Goal: Task Accomplishment & Management: Use online tool/utility

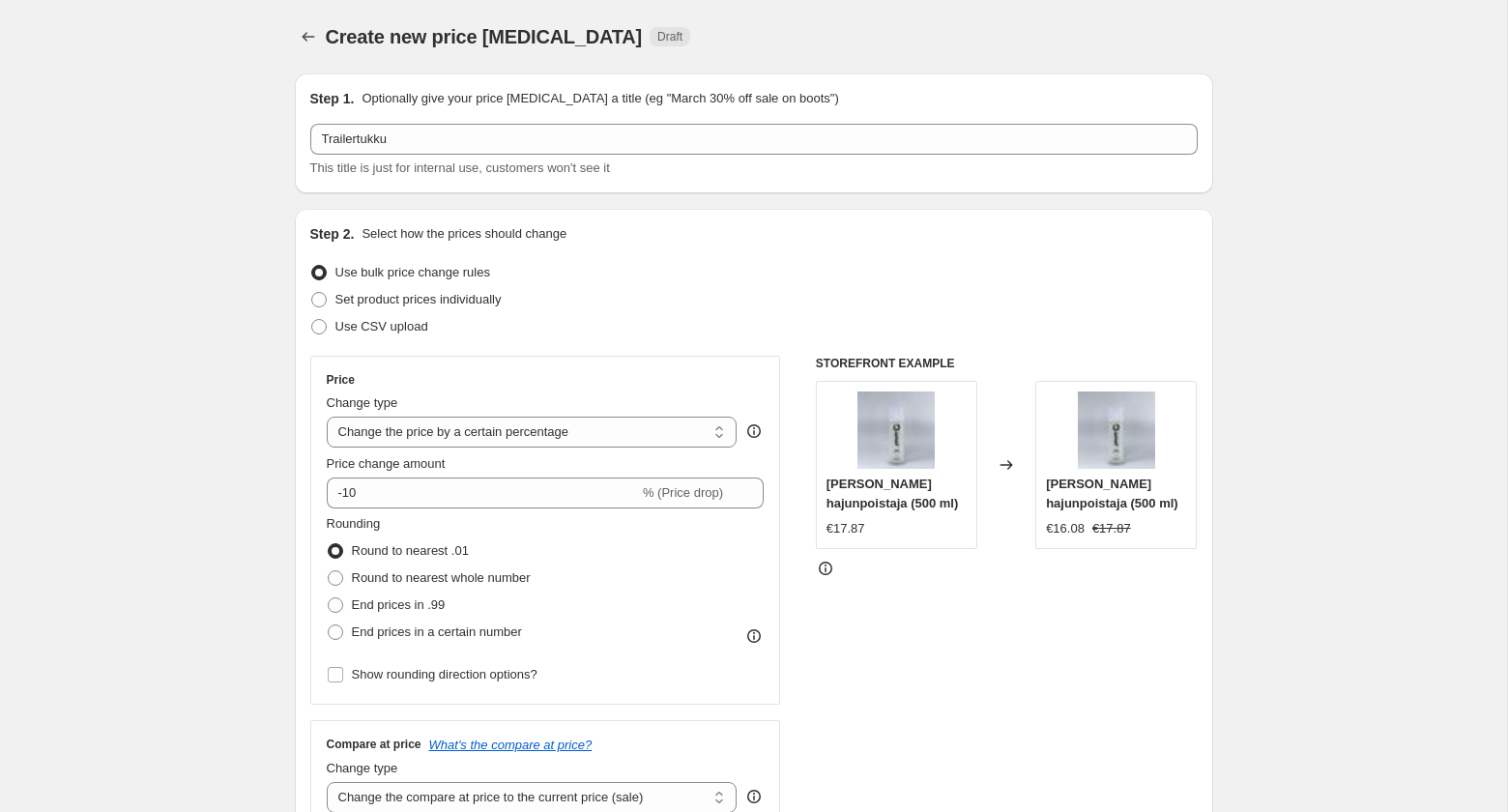
select select "percentage"
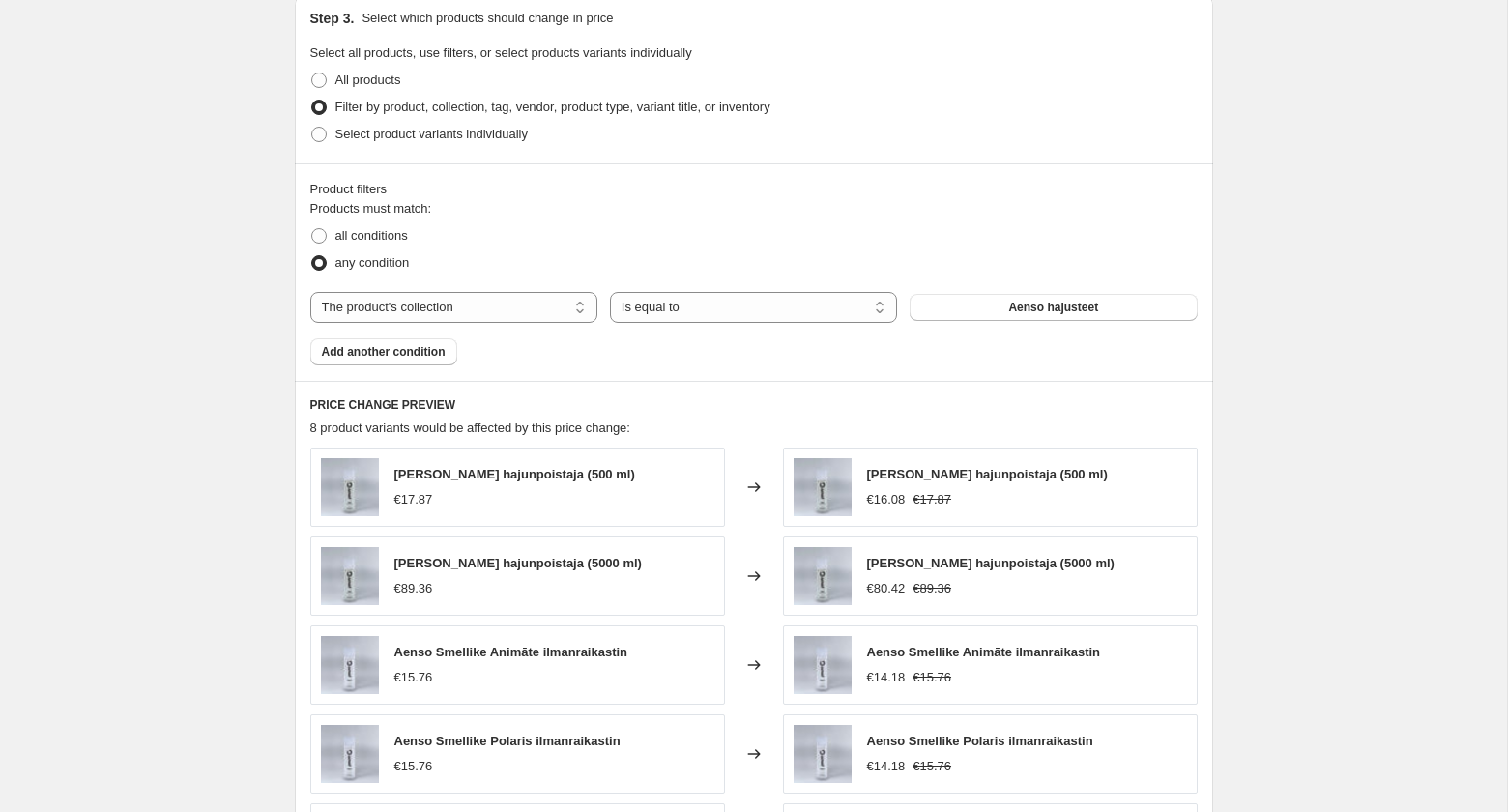
scroll to position [909, 0]
select select "product"
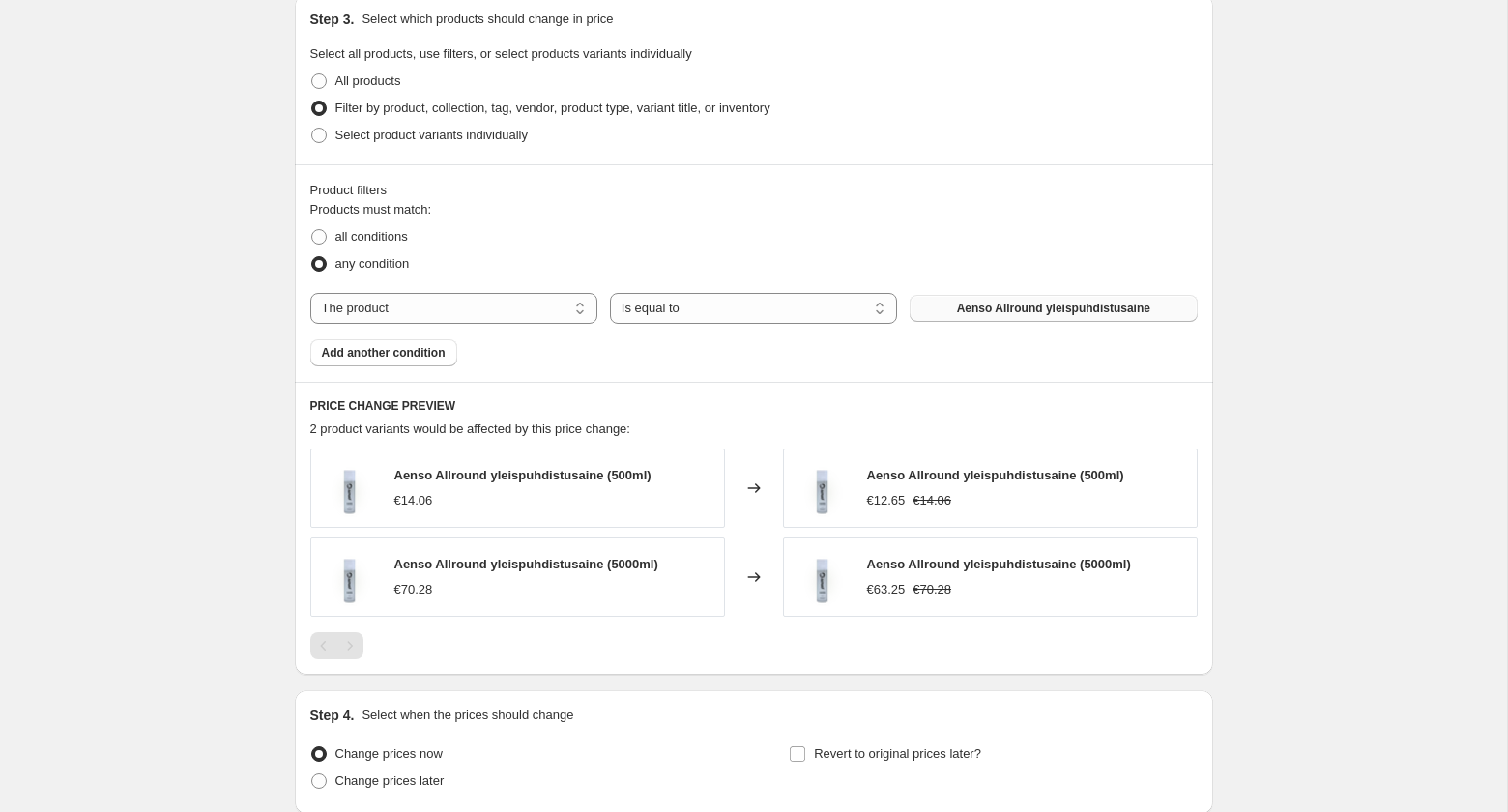
click at [1028, 300] on button "Aenso Allround yleispuhdistusaine" at bounding box center [1052, 308] width 287 height 27
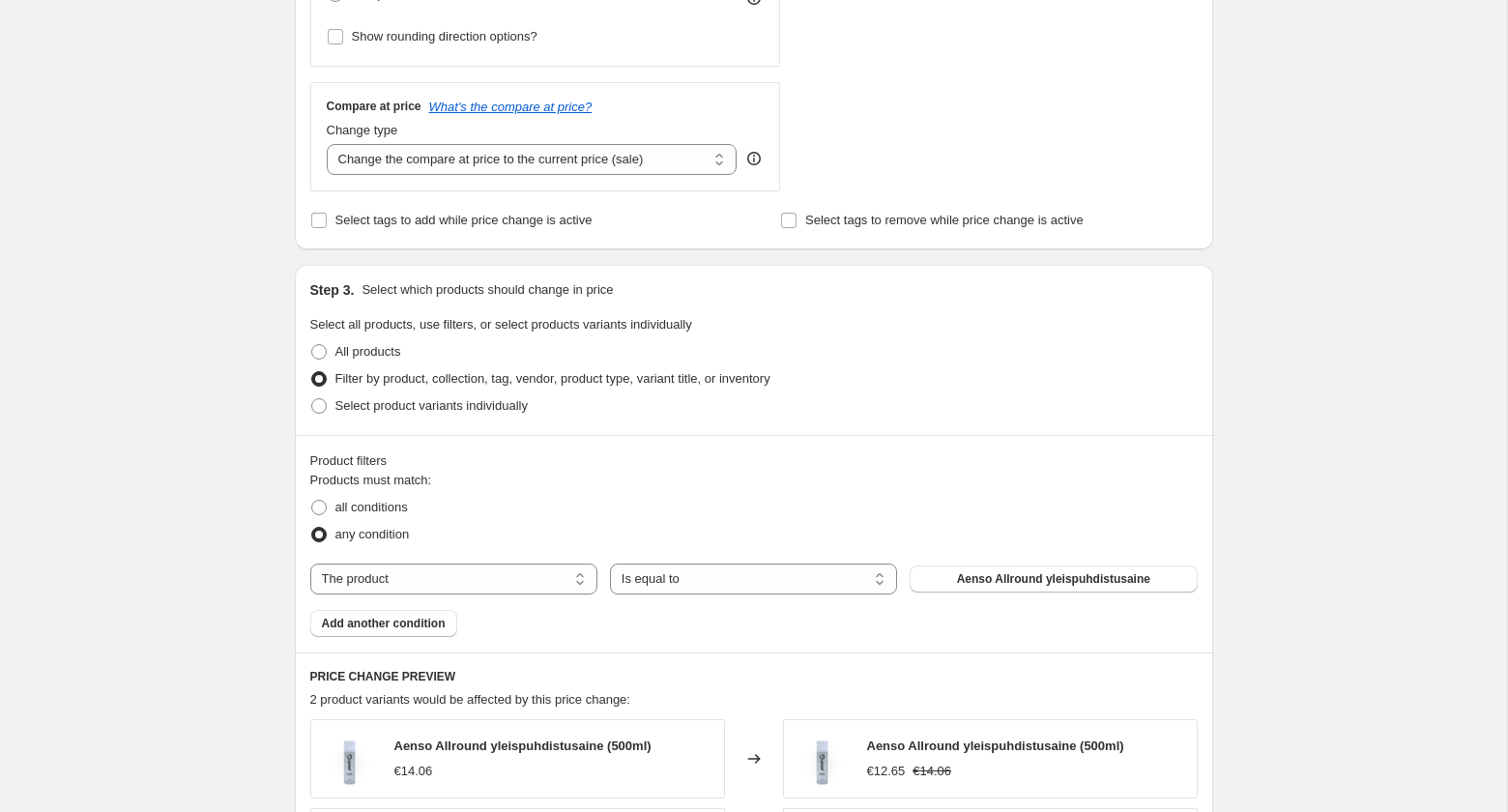
scroll to position [637, 0]
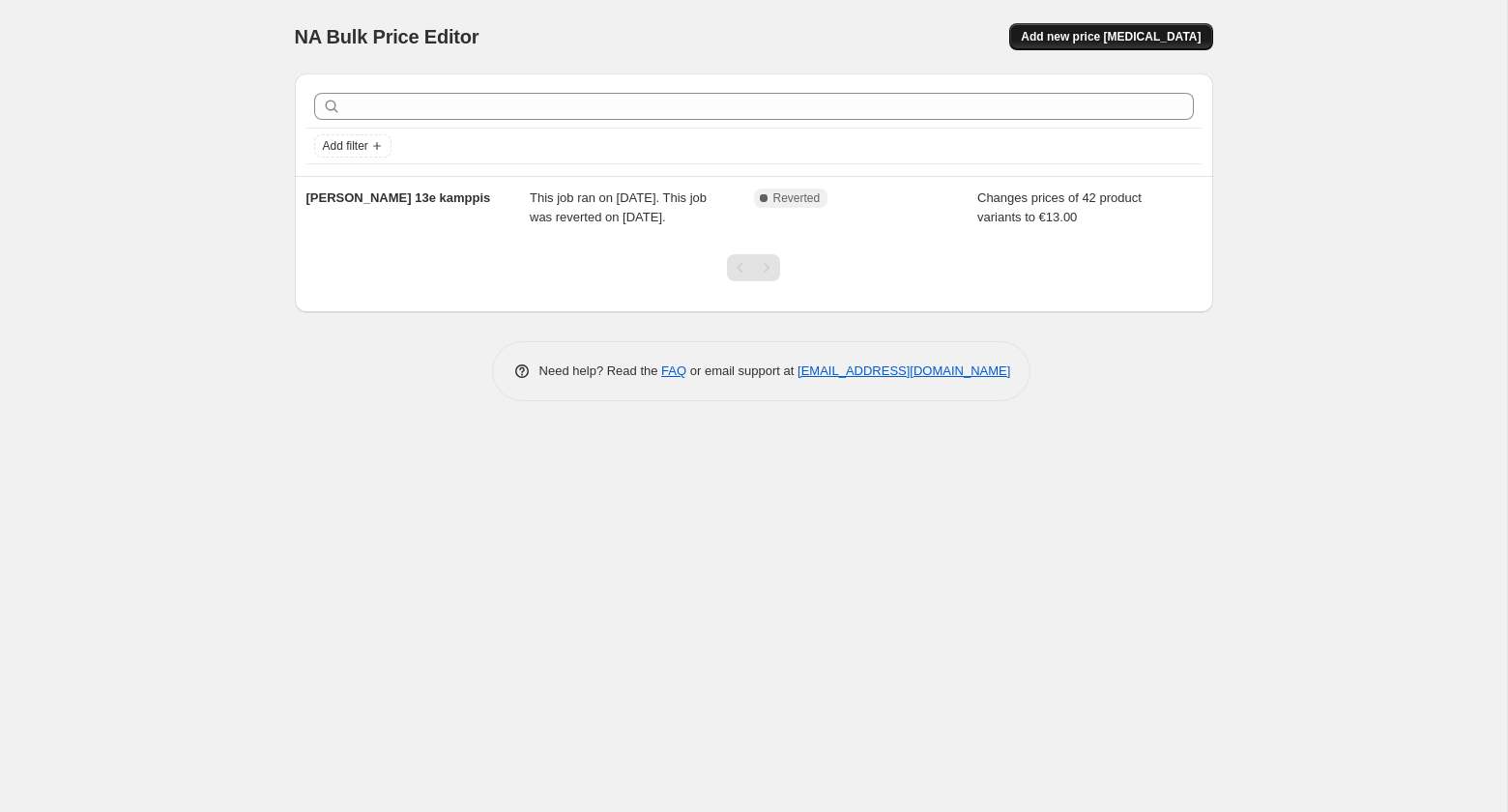
click at [1104, 36] on span "Add new price [MEDICAL_DATA]" at bounding box center [1111, 36] width 180 height 15
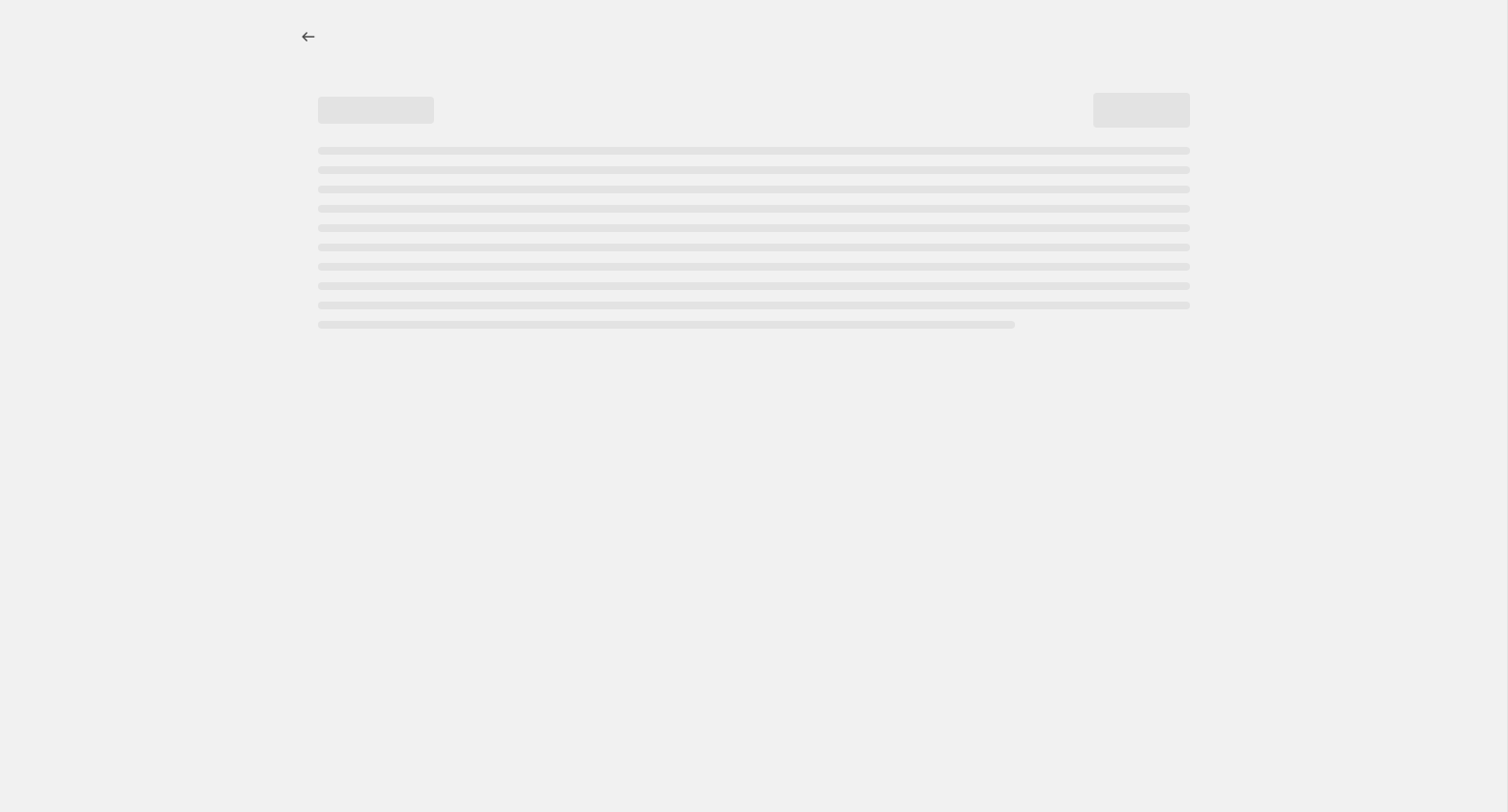
select select "percentage"
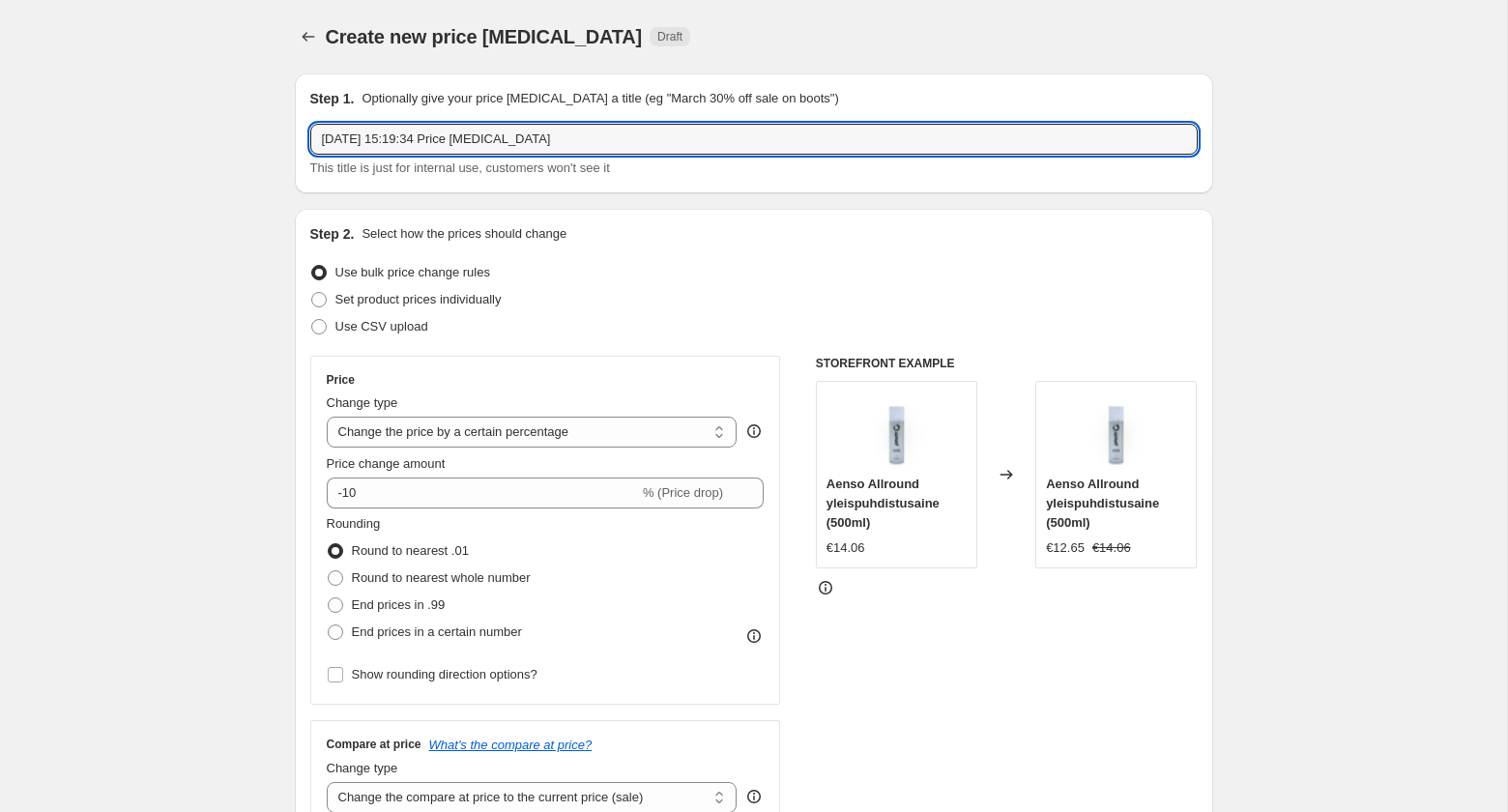
drag, startPoint x: 587, startPoint y: 138, endPoint x: 193, endPoint y: 130, distance: 393.5
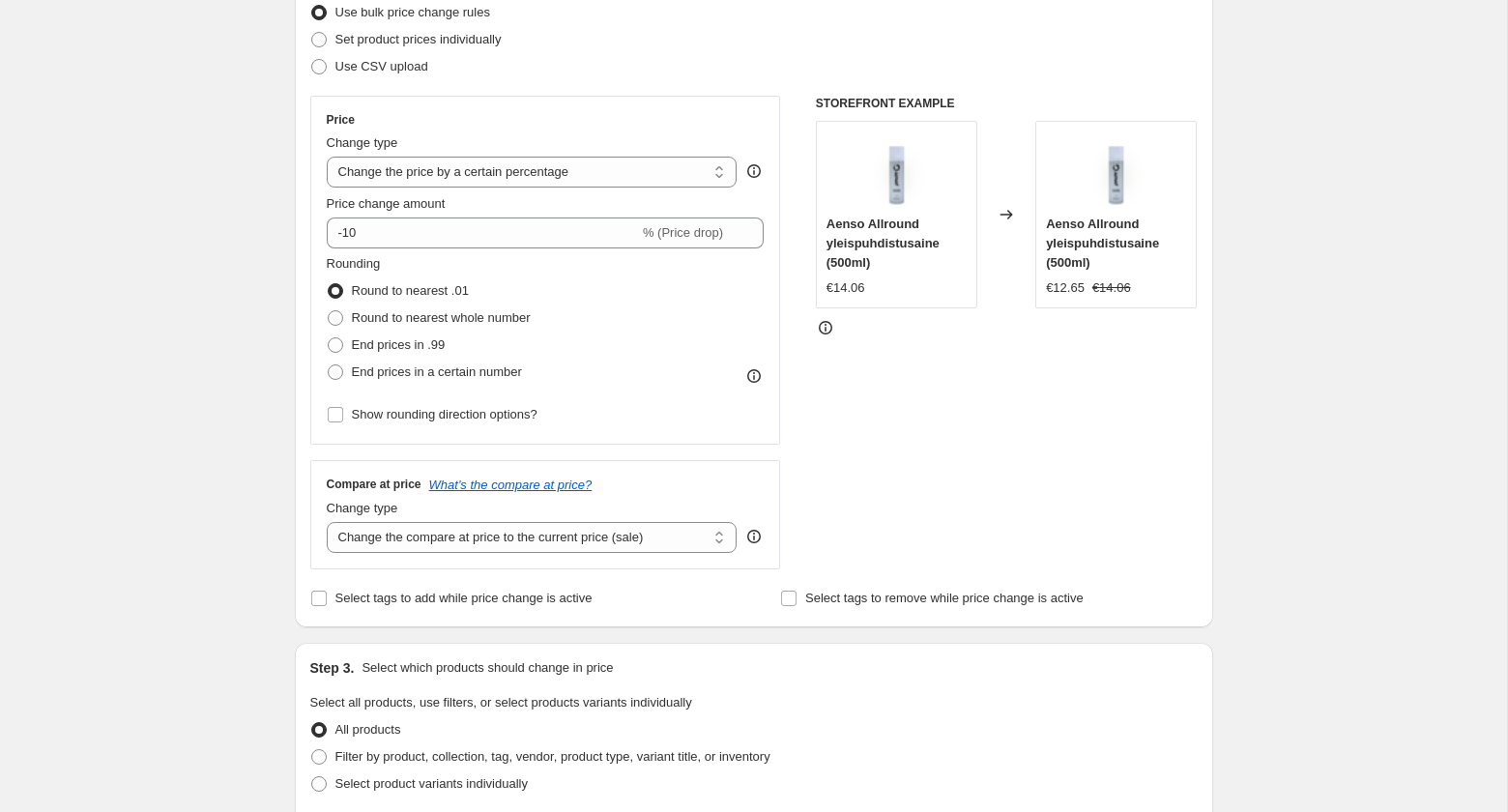
scroll to position [262, 0]
type input "Trailertukku [DATE]"
select select "to"
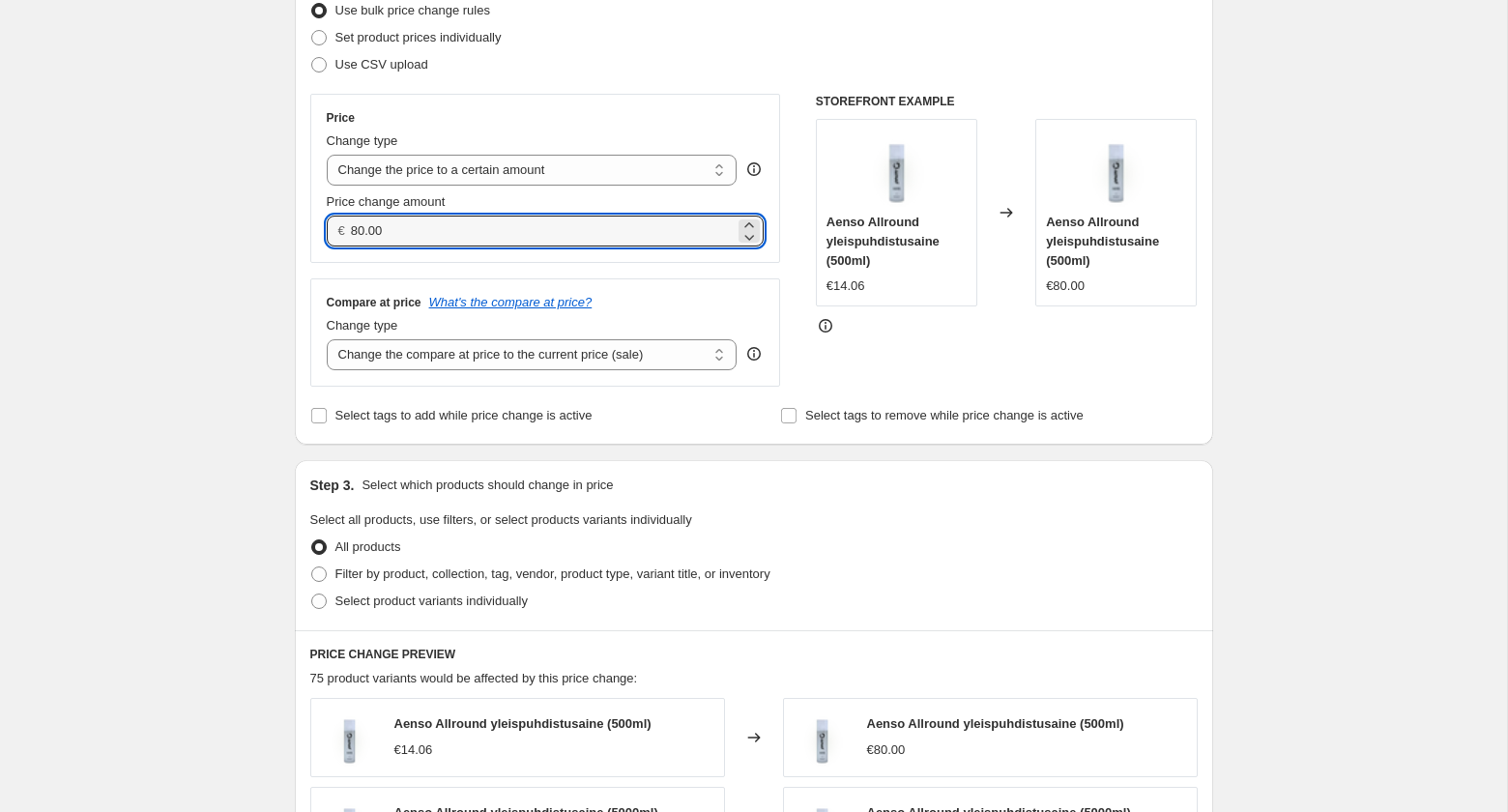
drag, startPoint x: 421, startPoint y: 229, endPoint x: 278, endPoint y: 220, distance: 143.3
click at [279, 220] on div "Step 1. Optionally give your price [MEDICAL_DATA] a title (eg "March 30% off sa…" at bounding box center [746, 584] width 934 height 1576
type input "13.00"
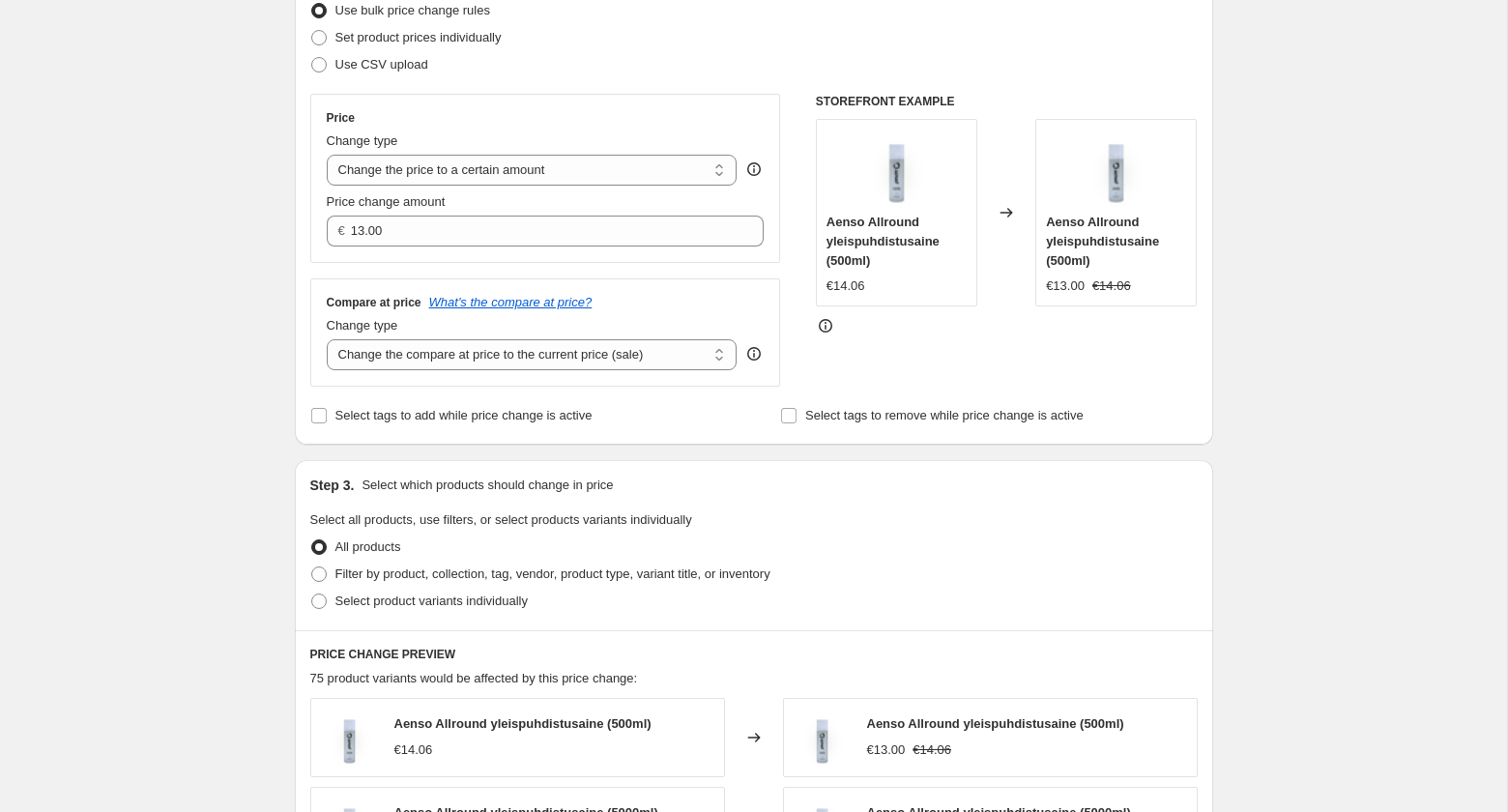
click at [228, 356] on div "Create new price [MEDICAL_DATA]. This page is ready Create new price [MEDICAL_D…" at bounding box center [753, 614] width 1507 height 1752
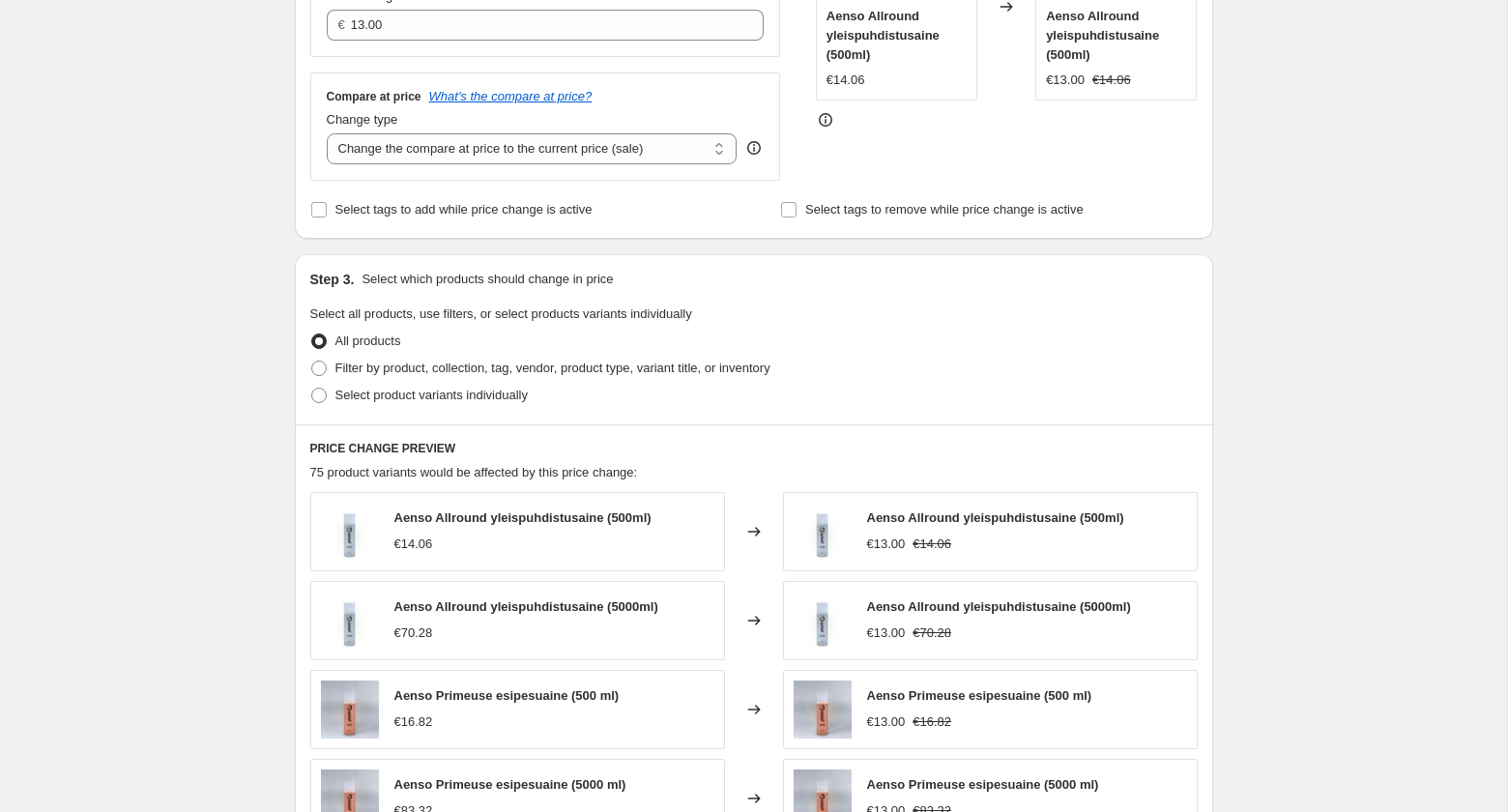
scroll to position [469, 0]
click at [390, 362] on span "Filter by product, collection, tag, vendor, product type, variant title, or inv…" at bounding box center [552, 367] width 435 height 14
click at [312, 361] on input "Filter by product, collection, tag, vendor, product type, variant title, or inv…" at bounding box center [311, 360] width 1 height 1
radio input "true"
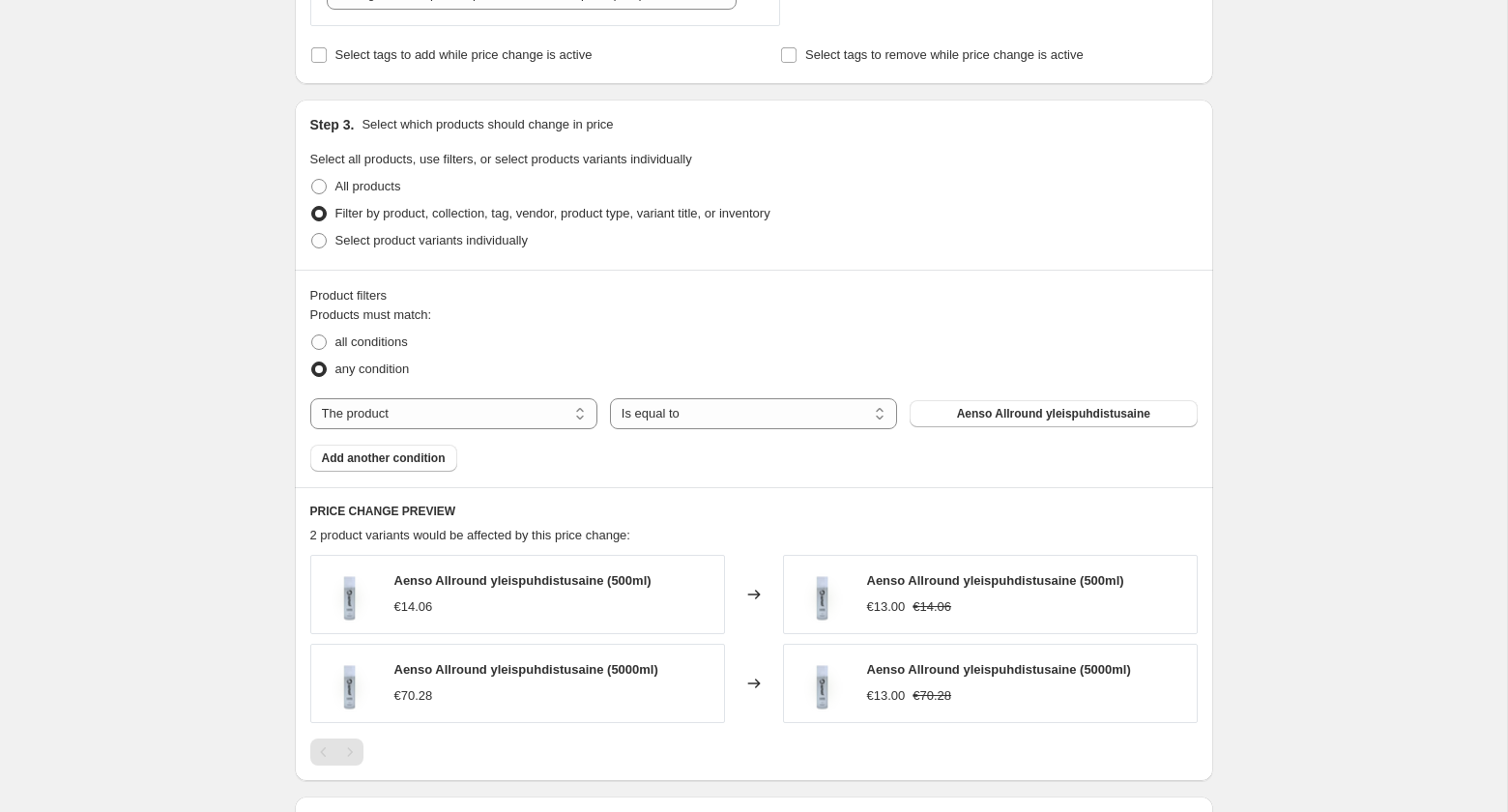
scroll to position [621, 0]
select select "collection"
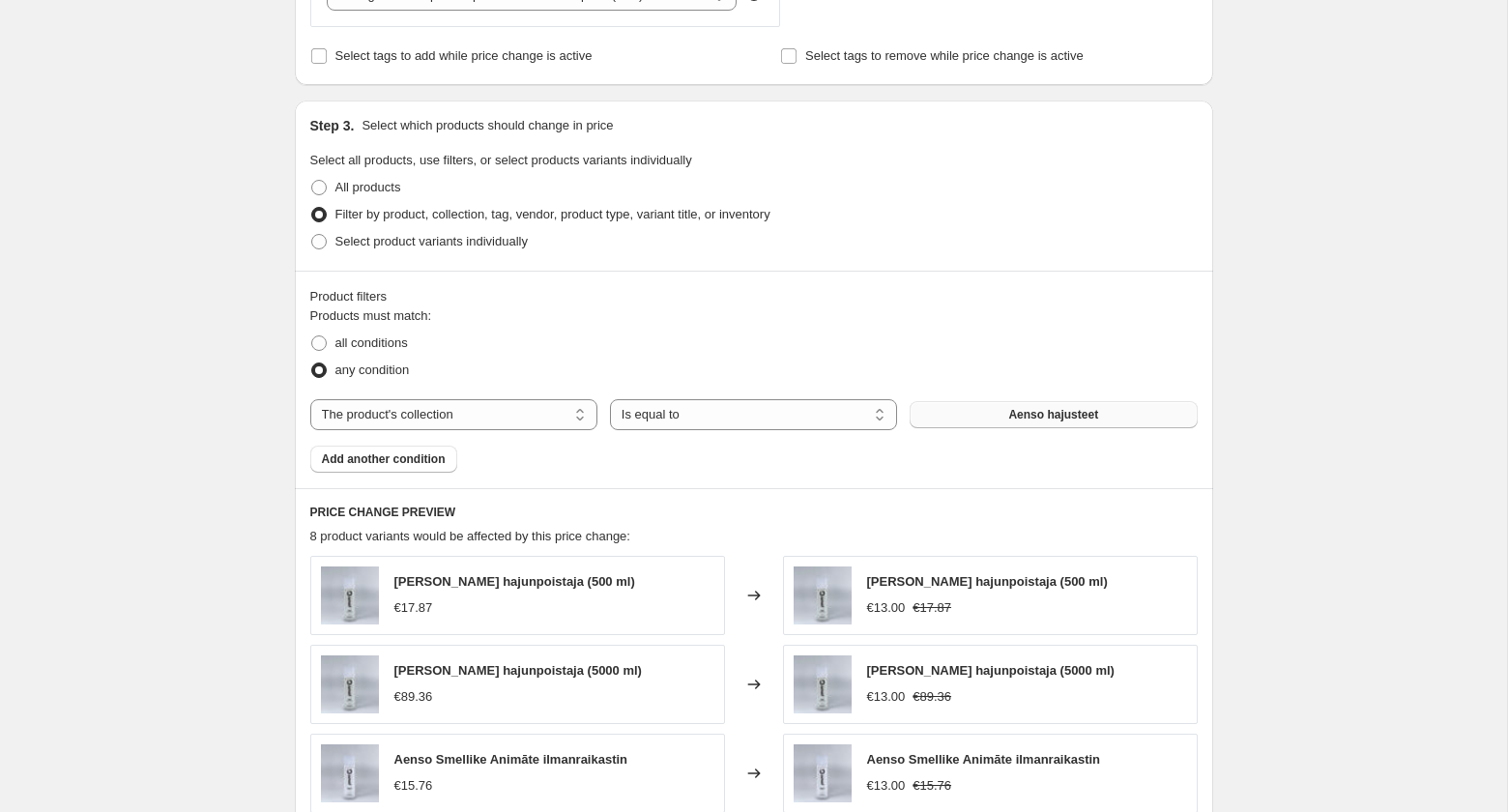
click at [994, 419] on button "Aenso hajusteet" at bounding box center [1052, 414] width 287 height 27
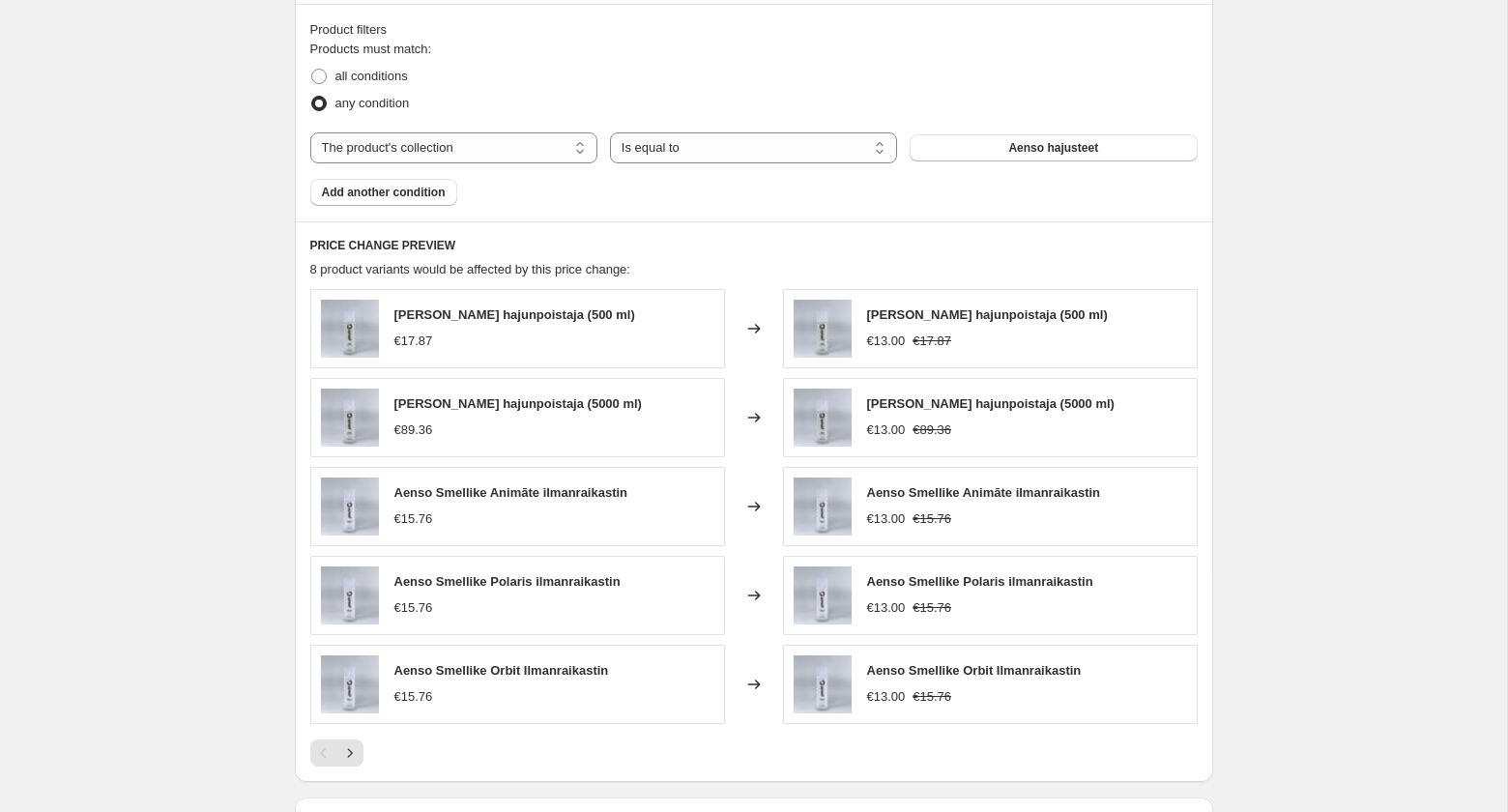
scroll to position [603, 0]
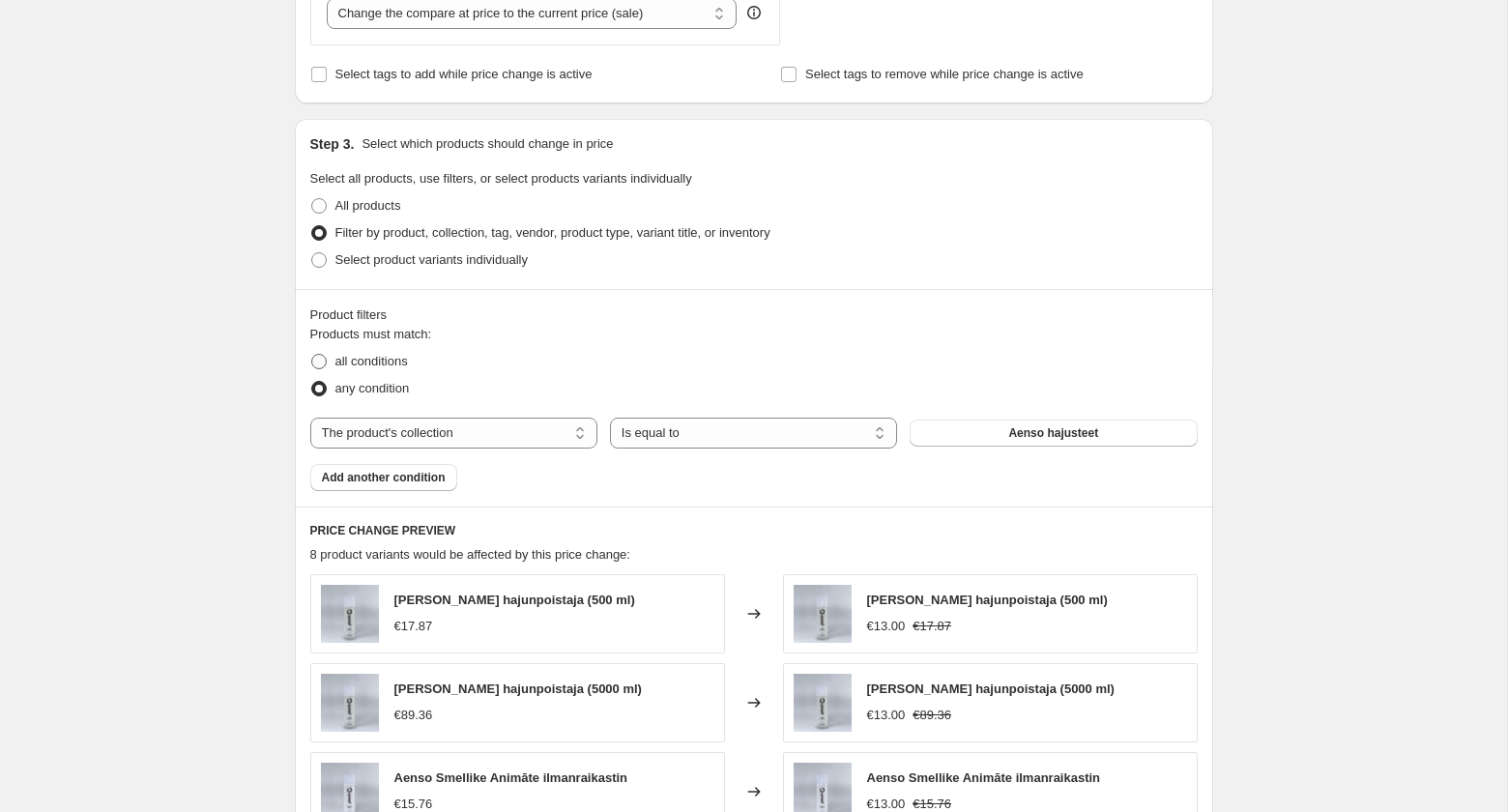
click at [380, 360] on span "all conditions" at bounding box center [371, 361] width 72 height 14
click at [312, 355] on input "all conditions" at bounding box center [311, 354] width 1 height 1
radio input "true"
click at [377, 390] on span "any condition" at bounding box center [372, 388] width 74 height 14
click at [312, 382] on input "any condition" at bounding box center [311, 381] width 1 height 1
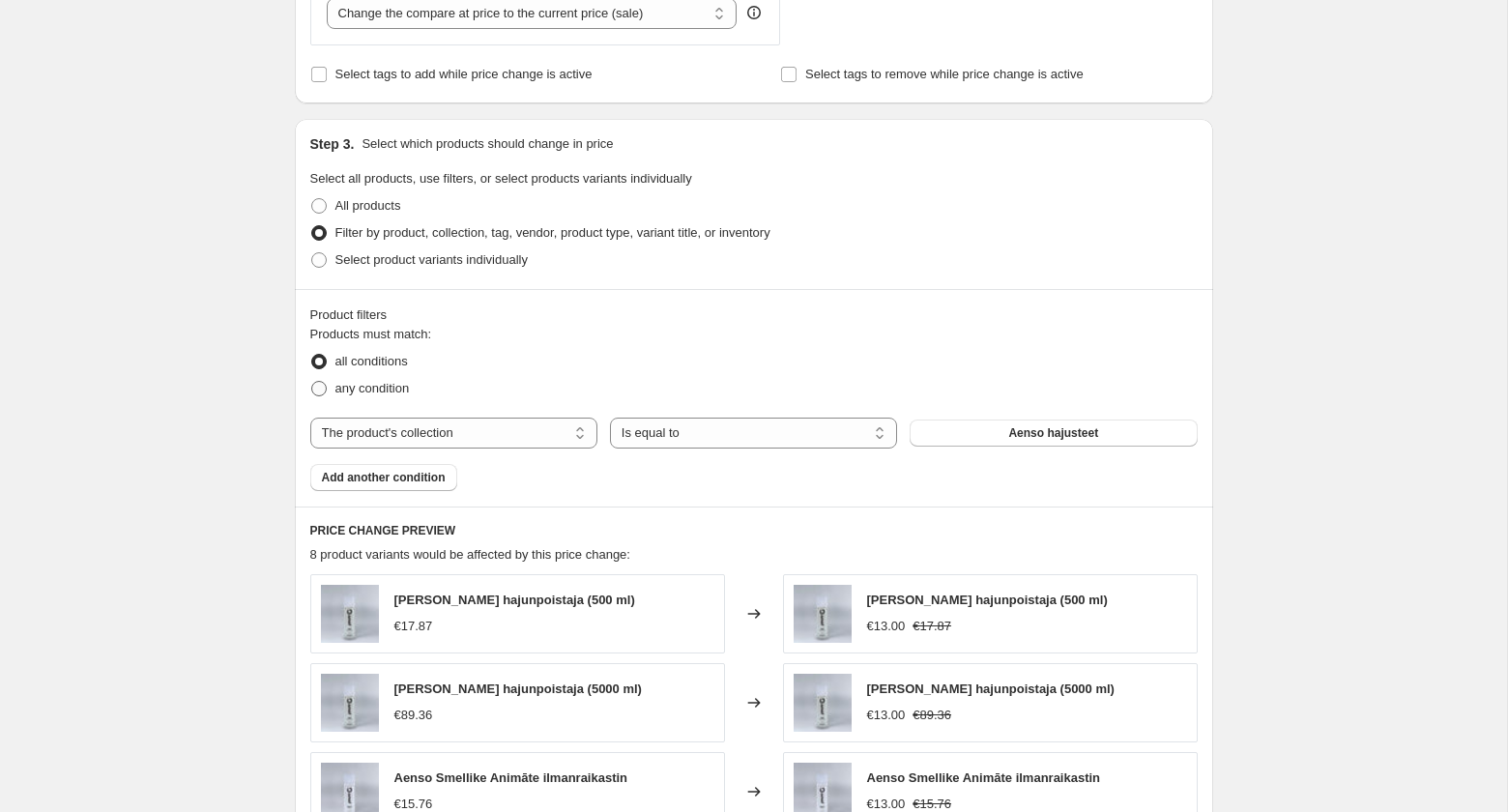
radio input "true"
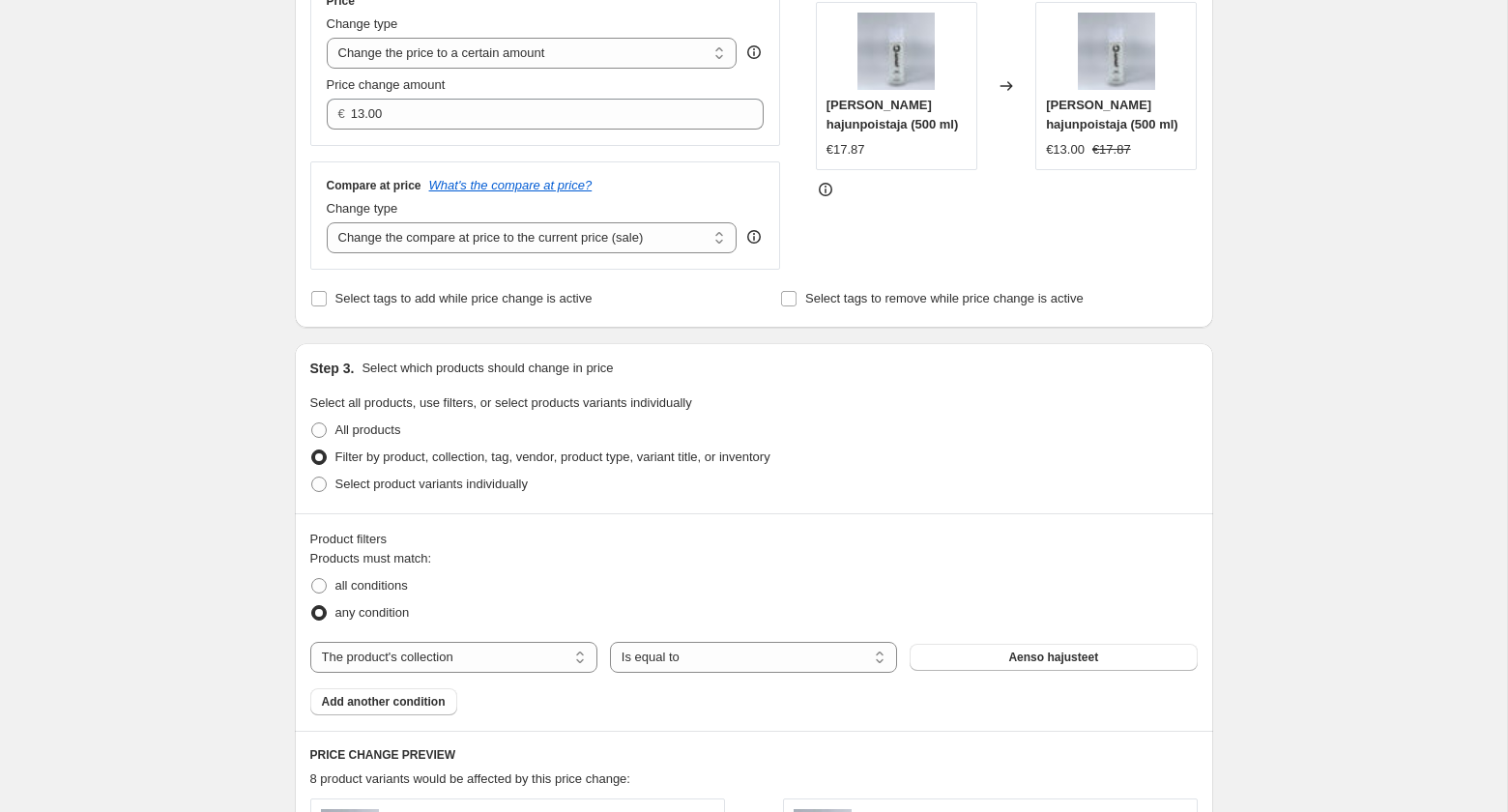
scroll to position [378, 0]
click at [397, 485] on span "Select product variants individually" at bounding box center [431, 484] width 192 height 14
click at [312, 478] on input "Select product variants individually" at bounding box center [311, 477] width 1 height 1
radio input "true"
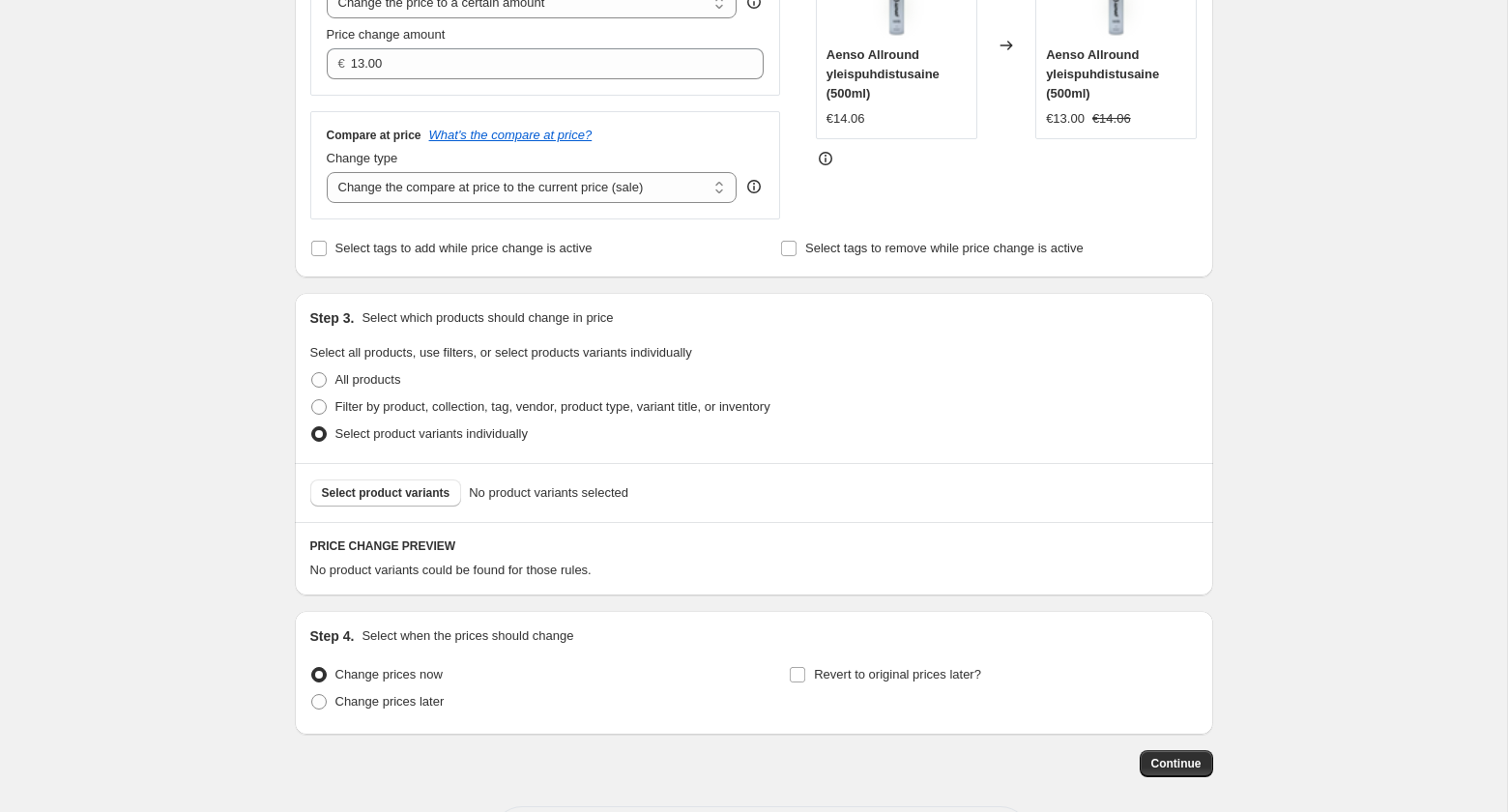
scroll to position [424, 0]
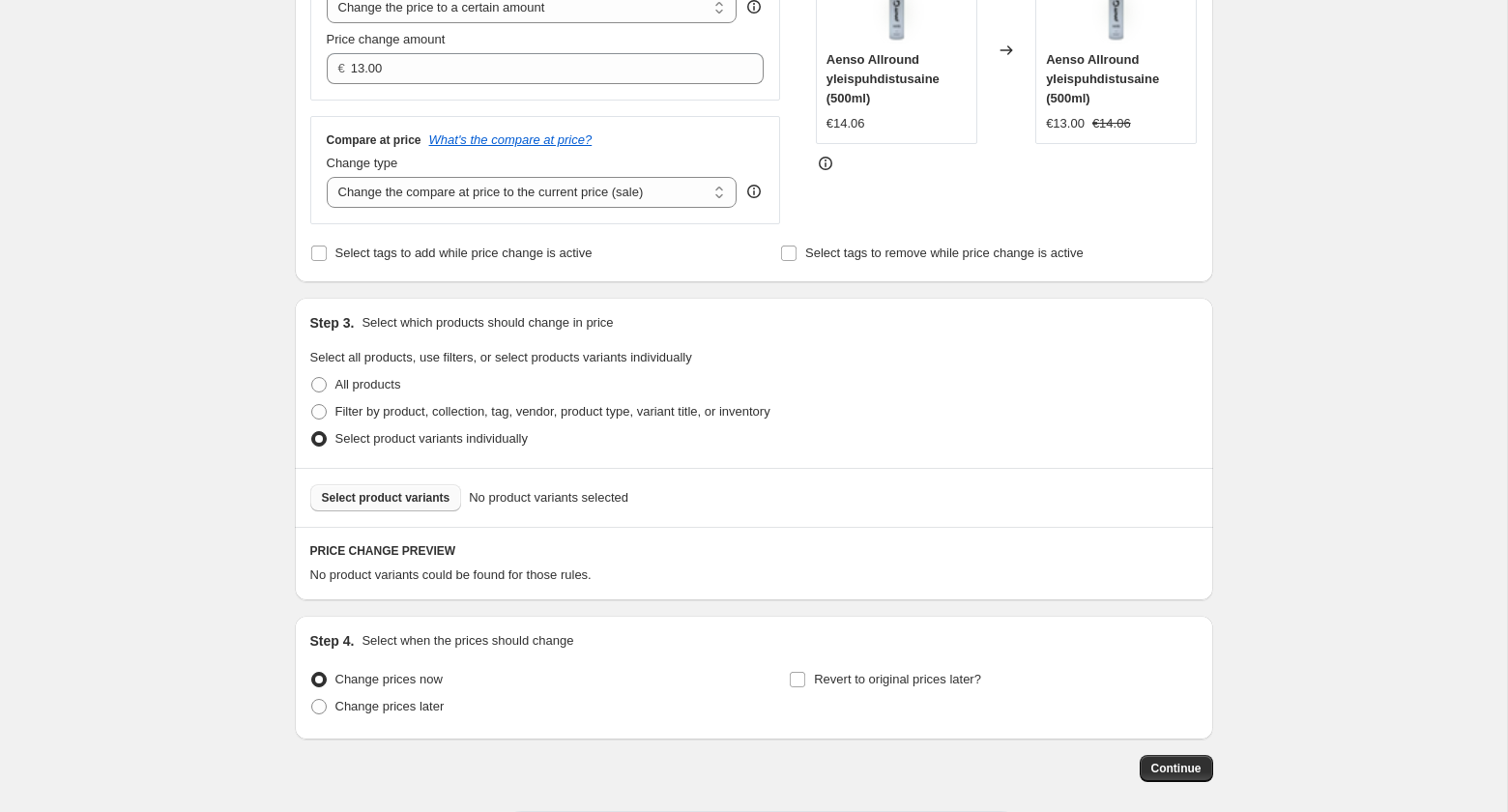
click at [411, 501] on span "Select product variants" at bounding box center [386, 497] width 129 height 15
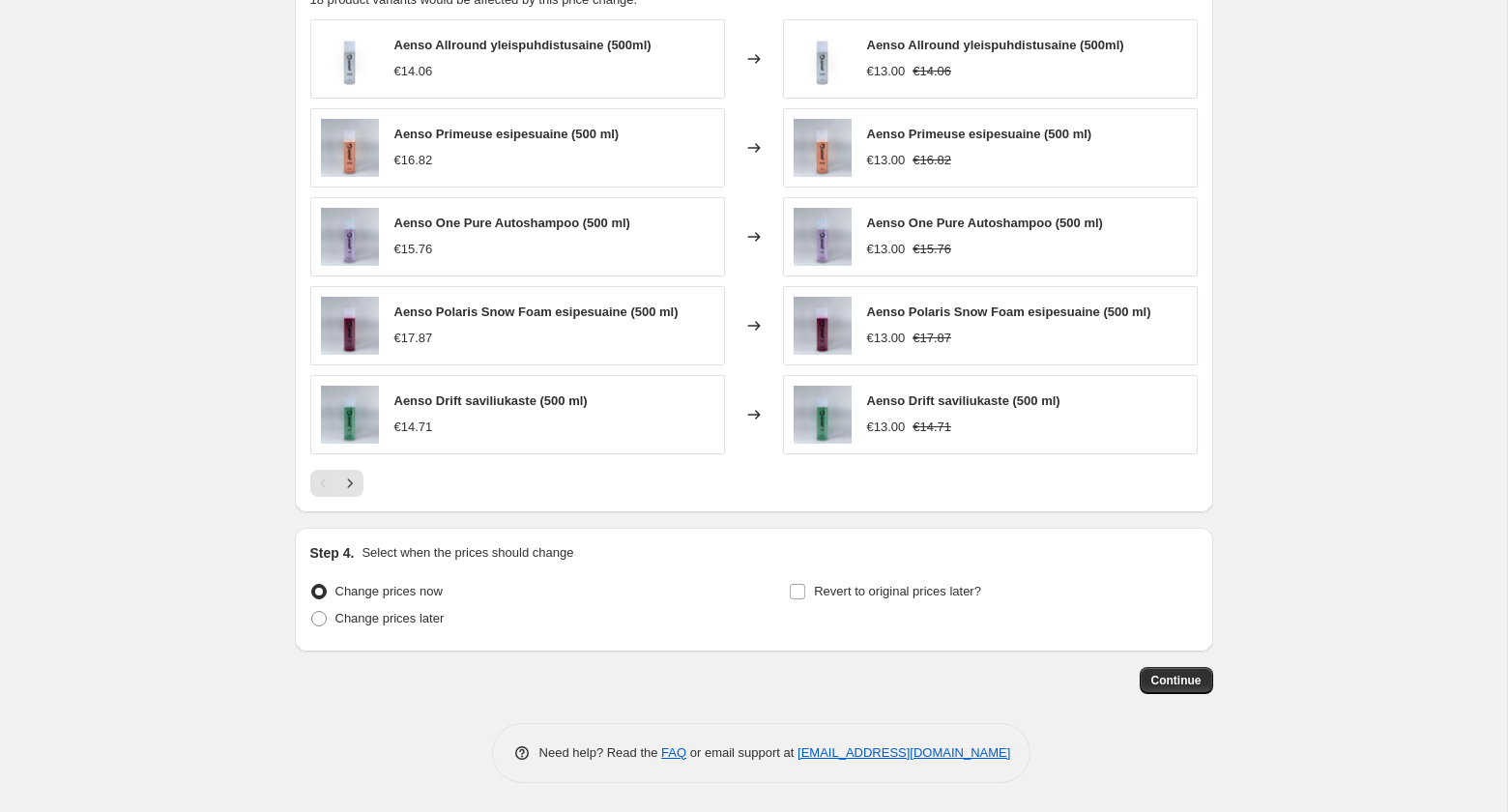
scroll to position [999, 0]
click at [860, 599] on span "Revert to original prices later?" at bounding box center [897, 591] width 167 height 19
click at [805, 599] on input "Revert to original prices later?" at bounding box center [797, 591] width 15 height 15
checkbox input "true"
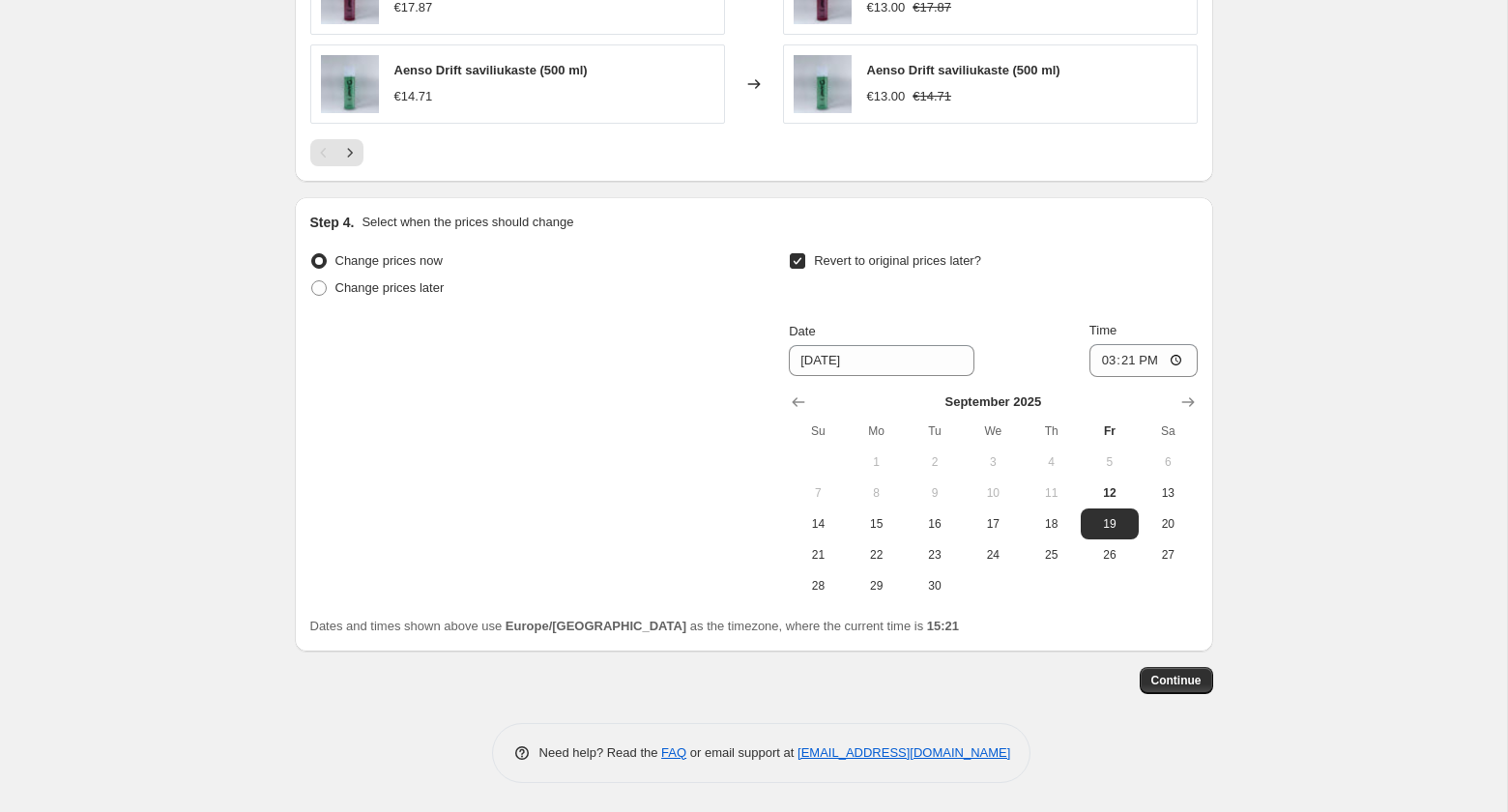
scroll to position [1332, 0]
click at [873, 521] on span "15" at bounding box center [876, 523] width 43 height 15
type input "[DATE]"
click at [1157, 688] on button "Continue" at bounding box center [1176, 680] width 73 height 27
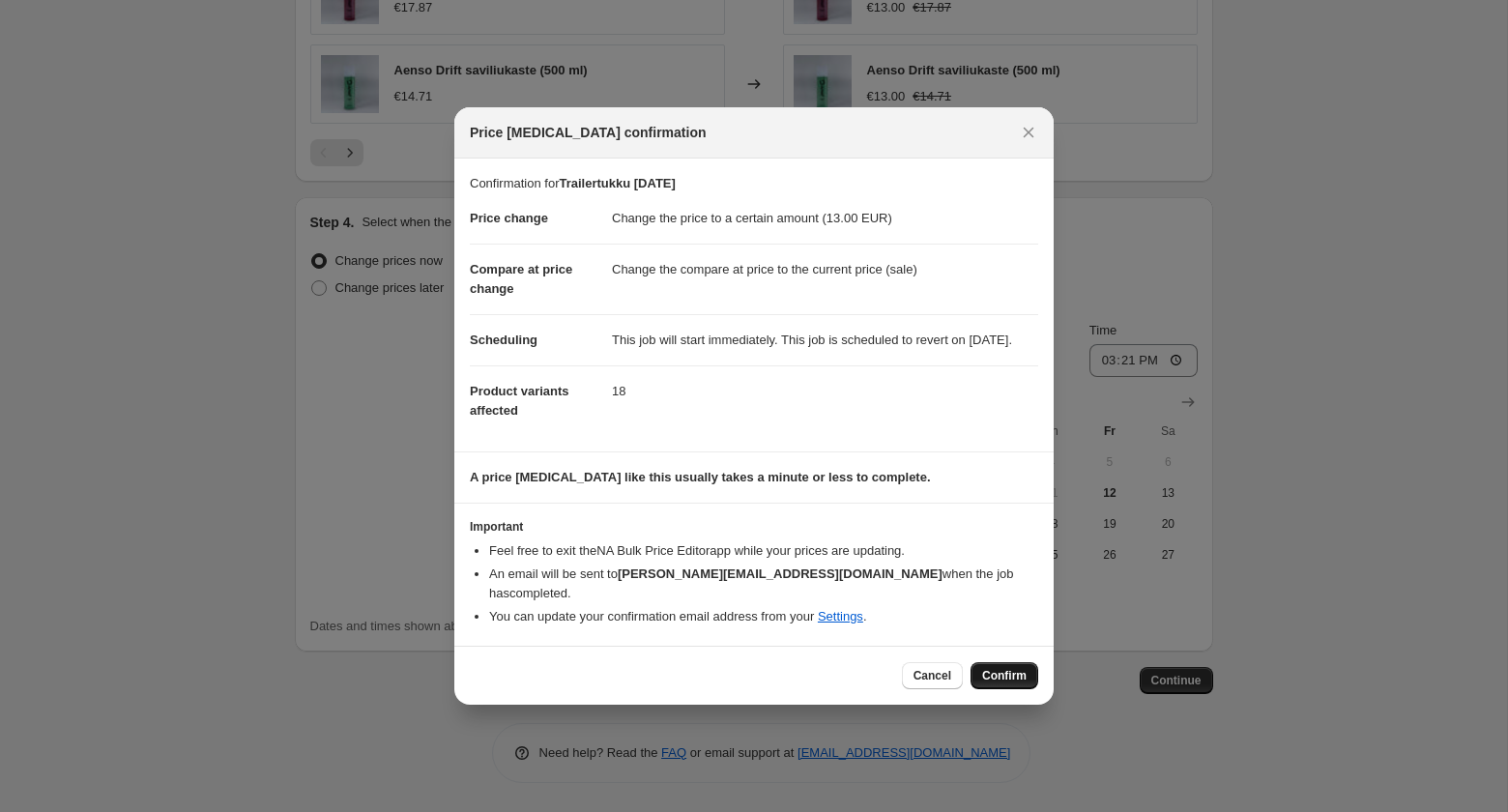
click at [1018, 674] on span "Confirm" at bounding box center [1004, 675] width 44 height 15
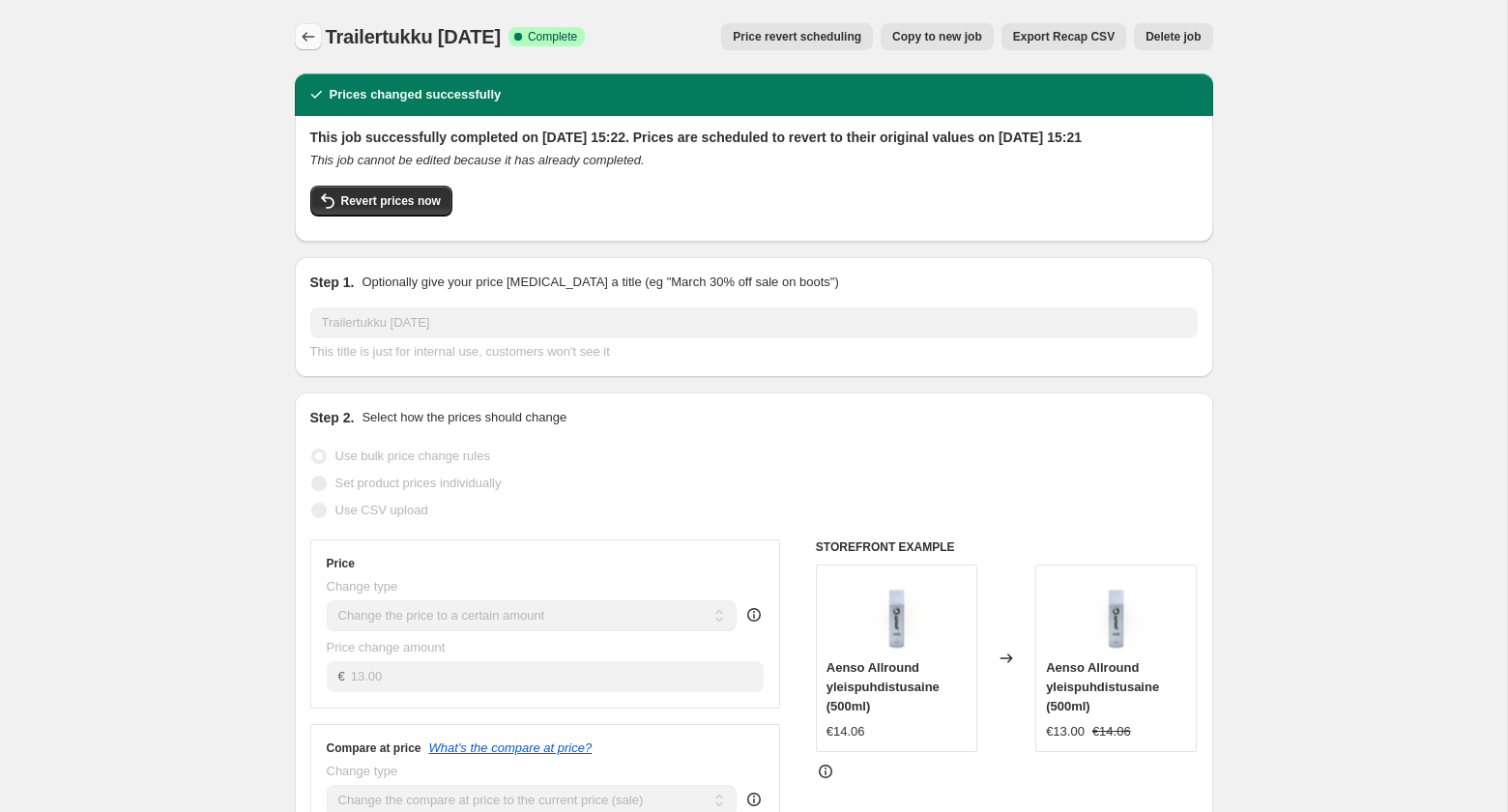
click at [305, 40] on icon "Price change jobs" at bounding box center [308, 36] width 19 height 19
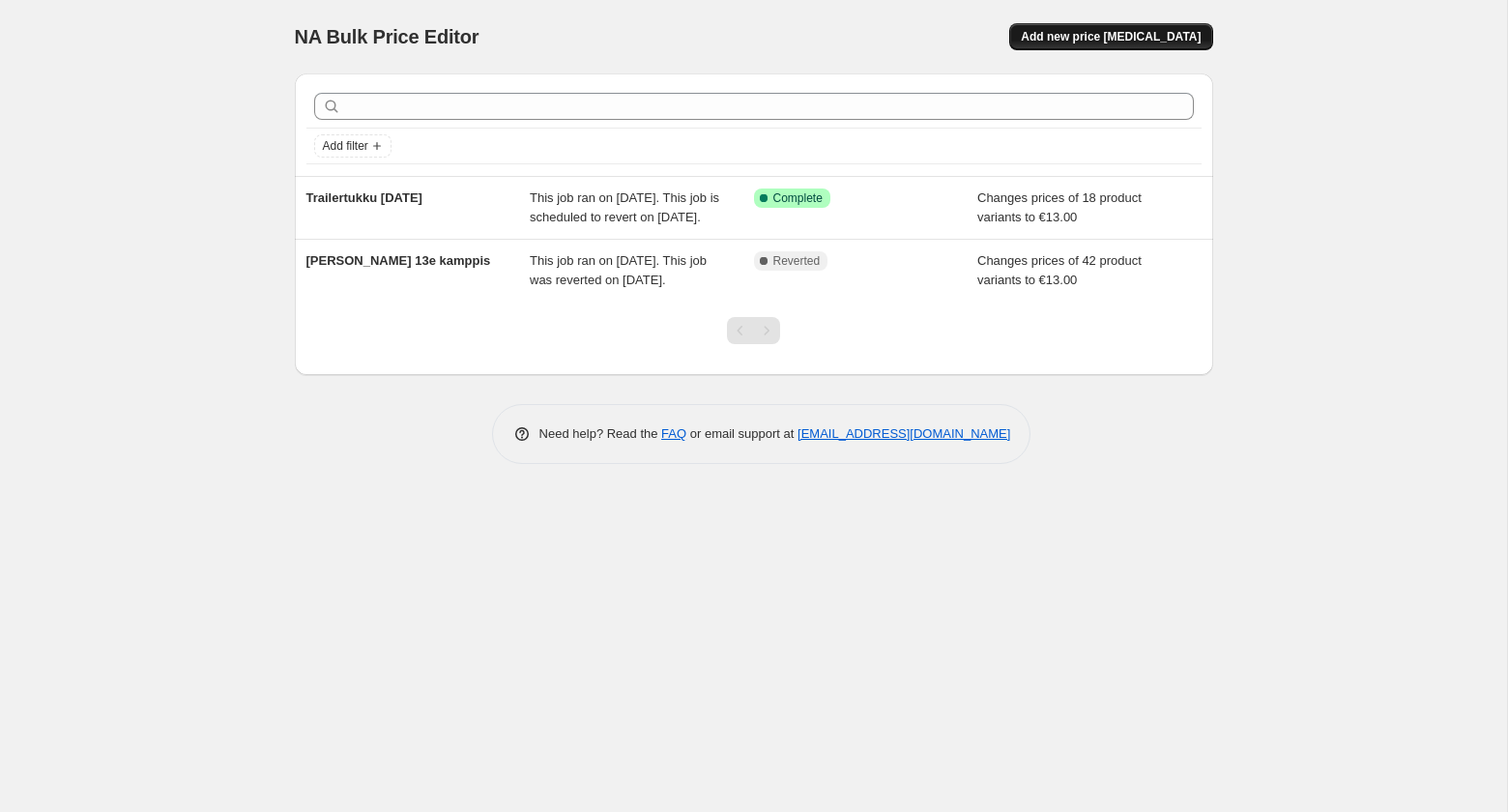
click at [1075, 37] on span "Add new price [MEDICAL_DATA]" at bounding box center [1111, 36] width 180 height 15
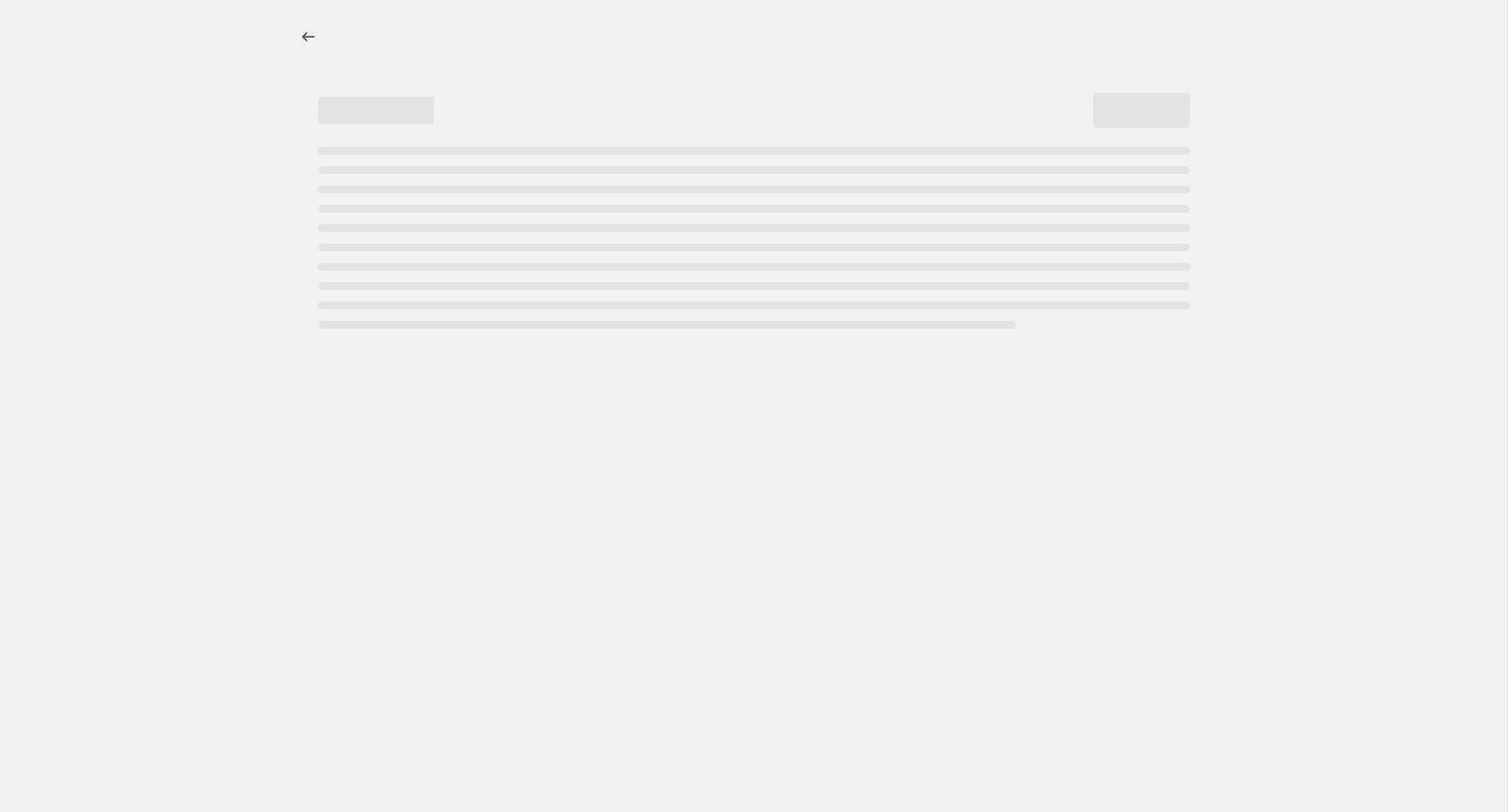
select select "percentage"
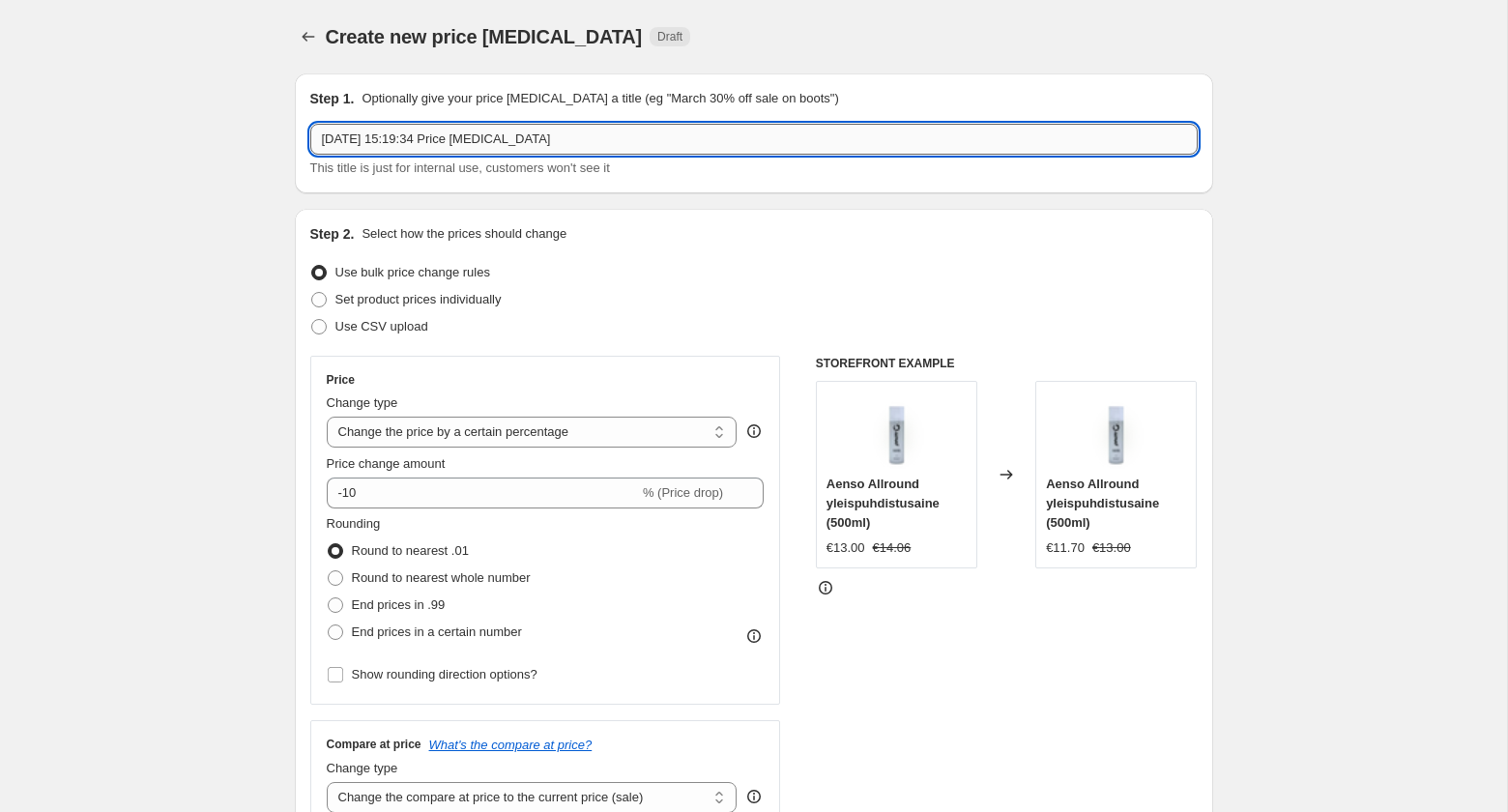
click at [507, 146] on input "[DATE] 15:19:34 Price [MEDICAL_DATA]" at bounding box center [753, 139] width 887 height 31
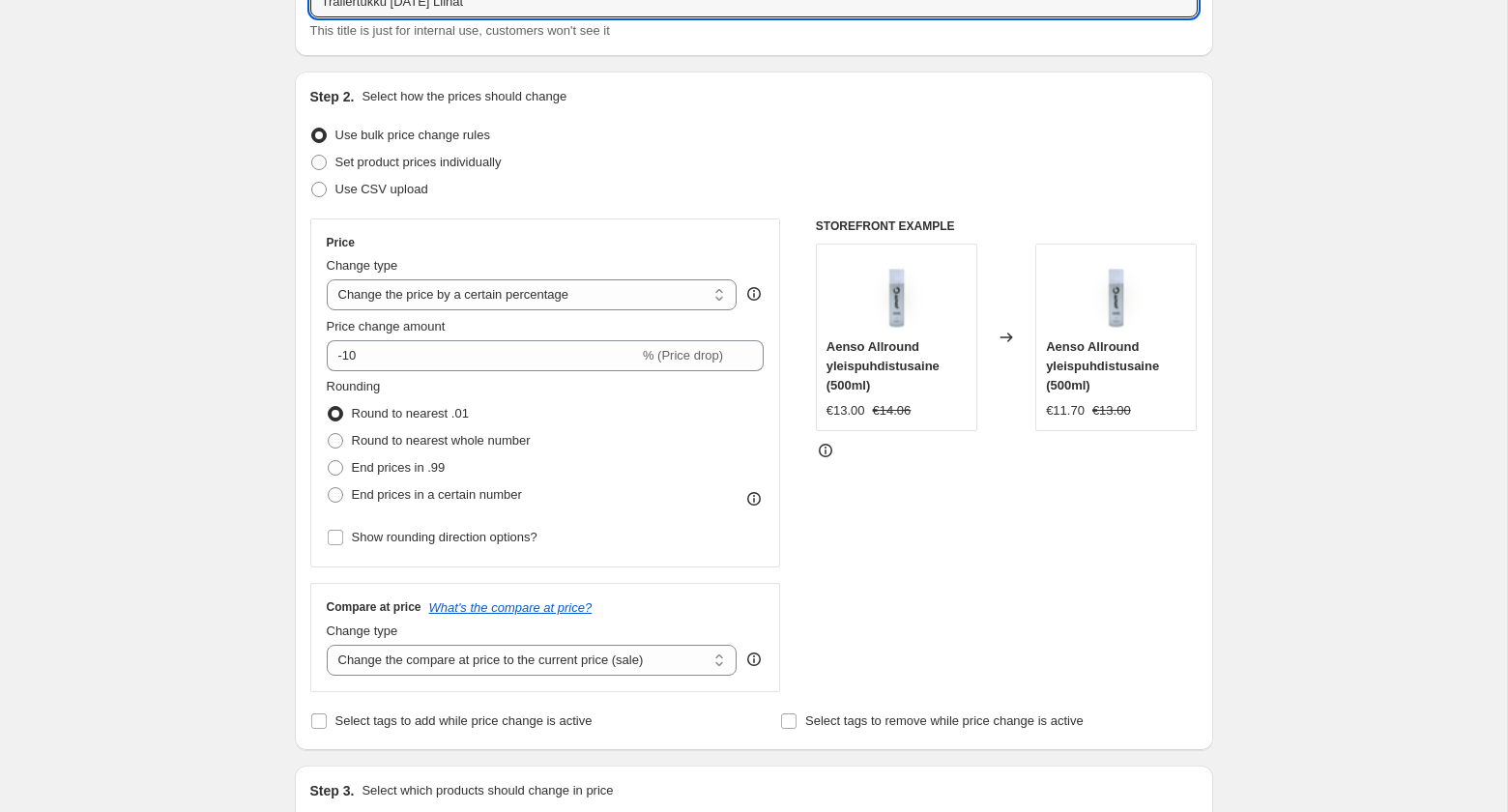
scroll to position [145, 0]
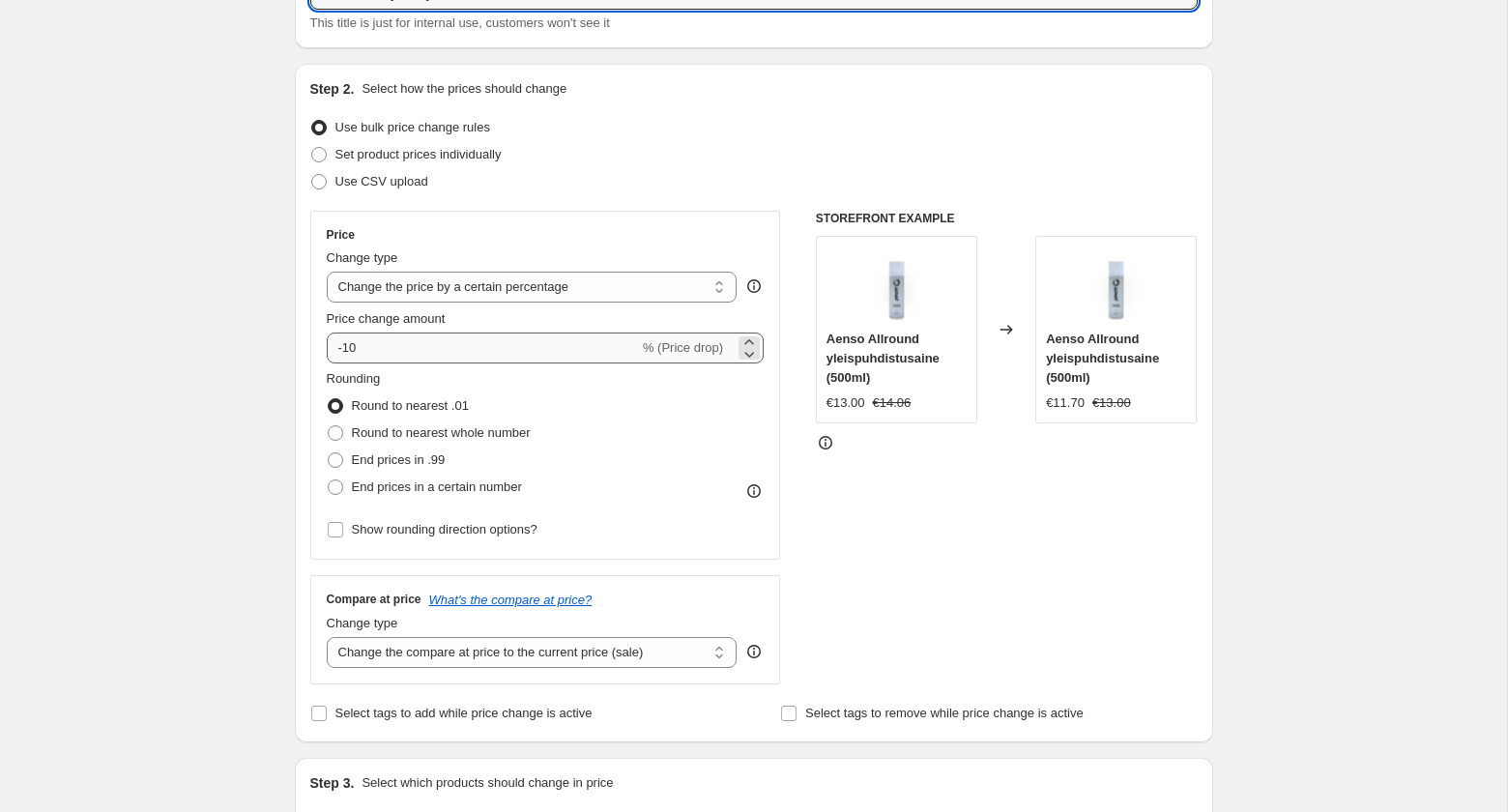
type input "Trailertukku [DATE] Liinat"
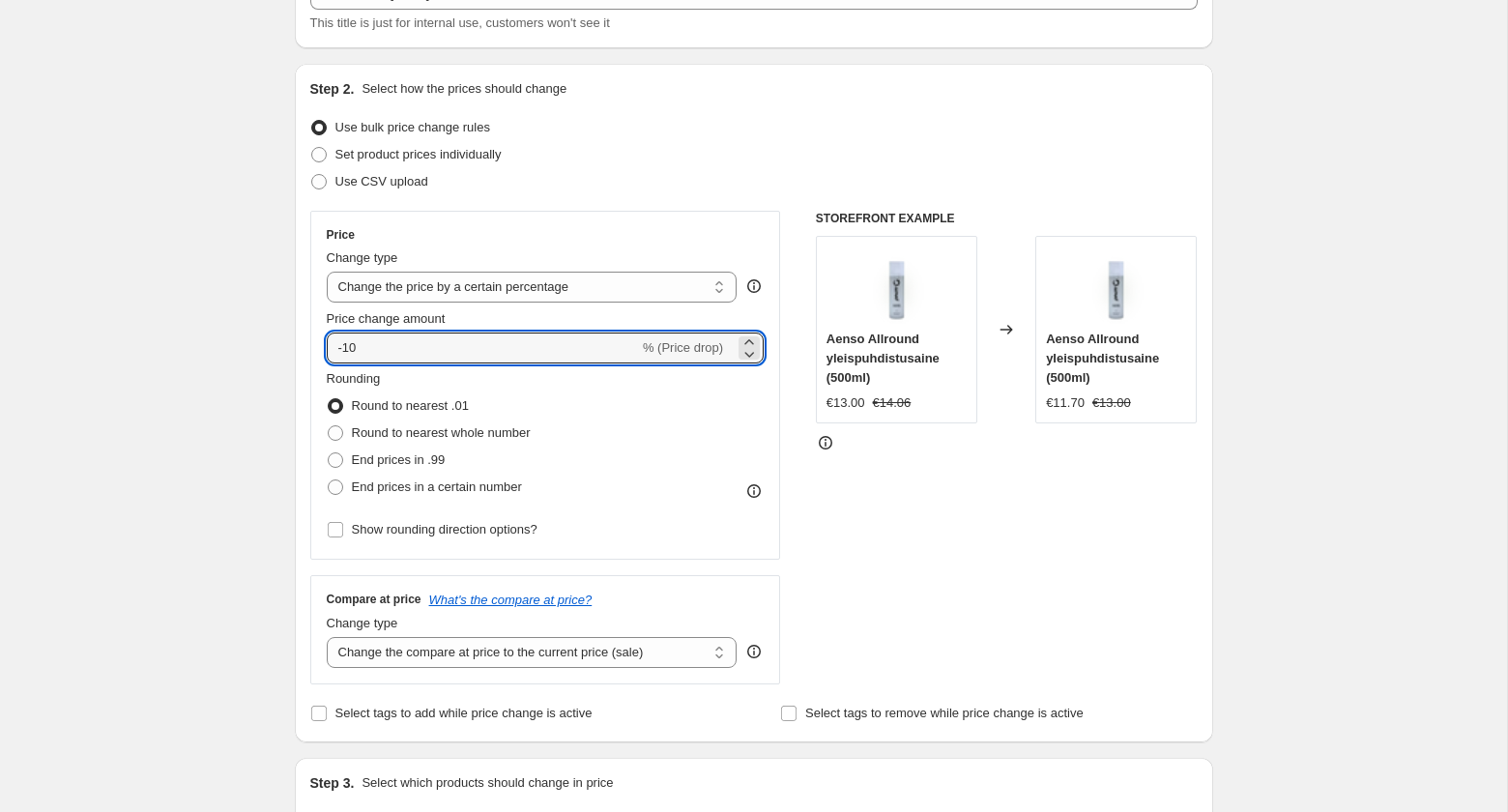
drag, startPoint x: 410, startPoint y: 348, endPoint x: 230, endPoint y: 337, distance: 180.1
click at [230, 337] on div "Create new price [MEDICAL_DATA]. This page is ready Create new price [MEDICAL_D…" at bounding box center [753, 821] width 1507 height 1932
type input "-20"
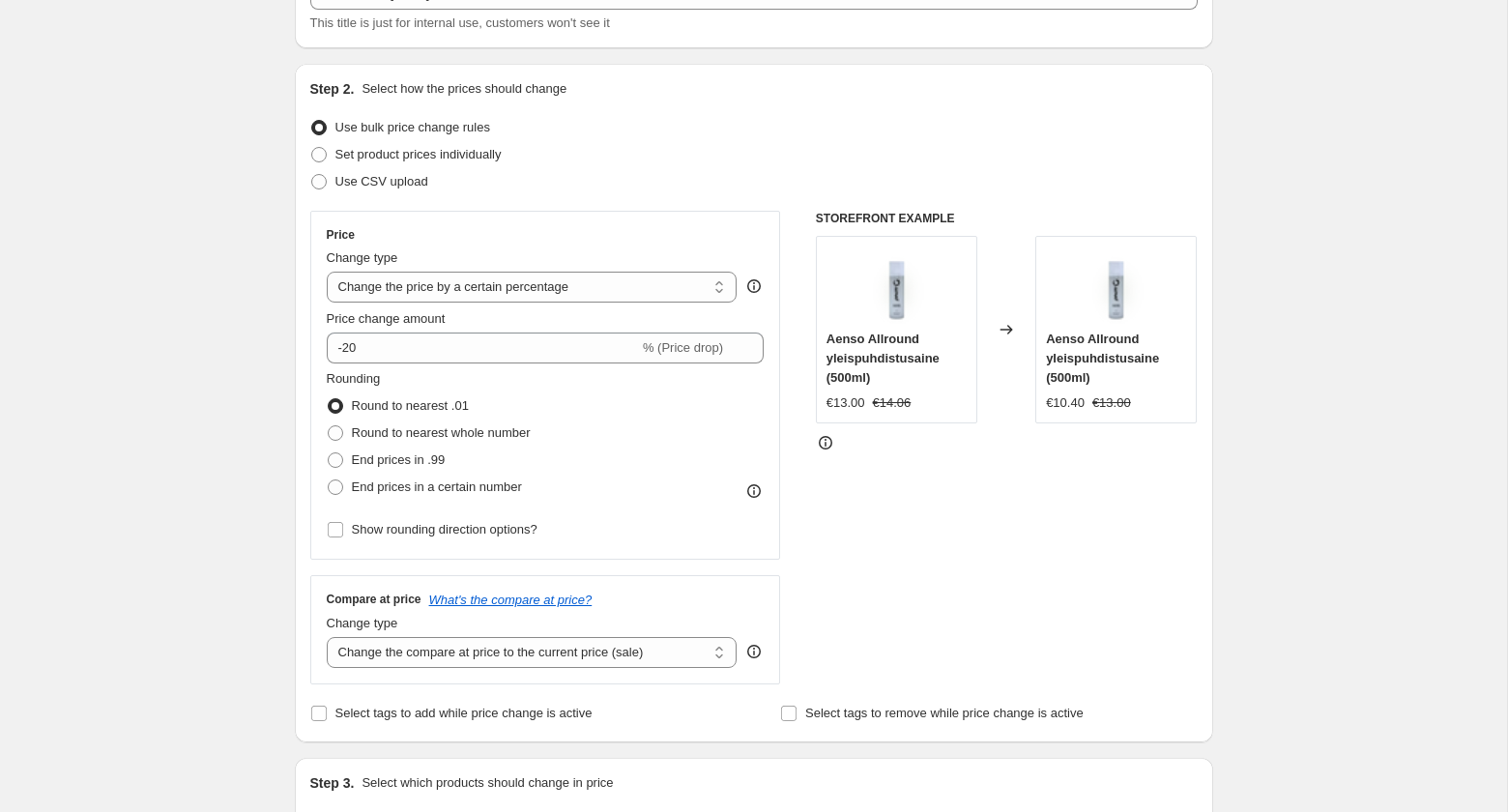
click at [238, 295] on div "Create new price [MEDICAL_DATA]. This page is ready Create new price [MEDICAL_D…" at bounding box center [753, 821] width 1507 height 1932
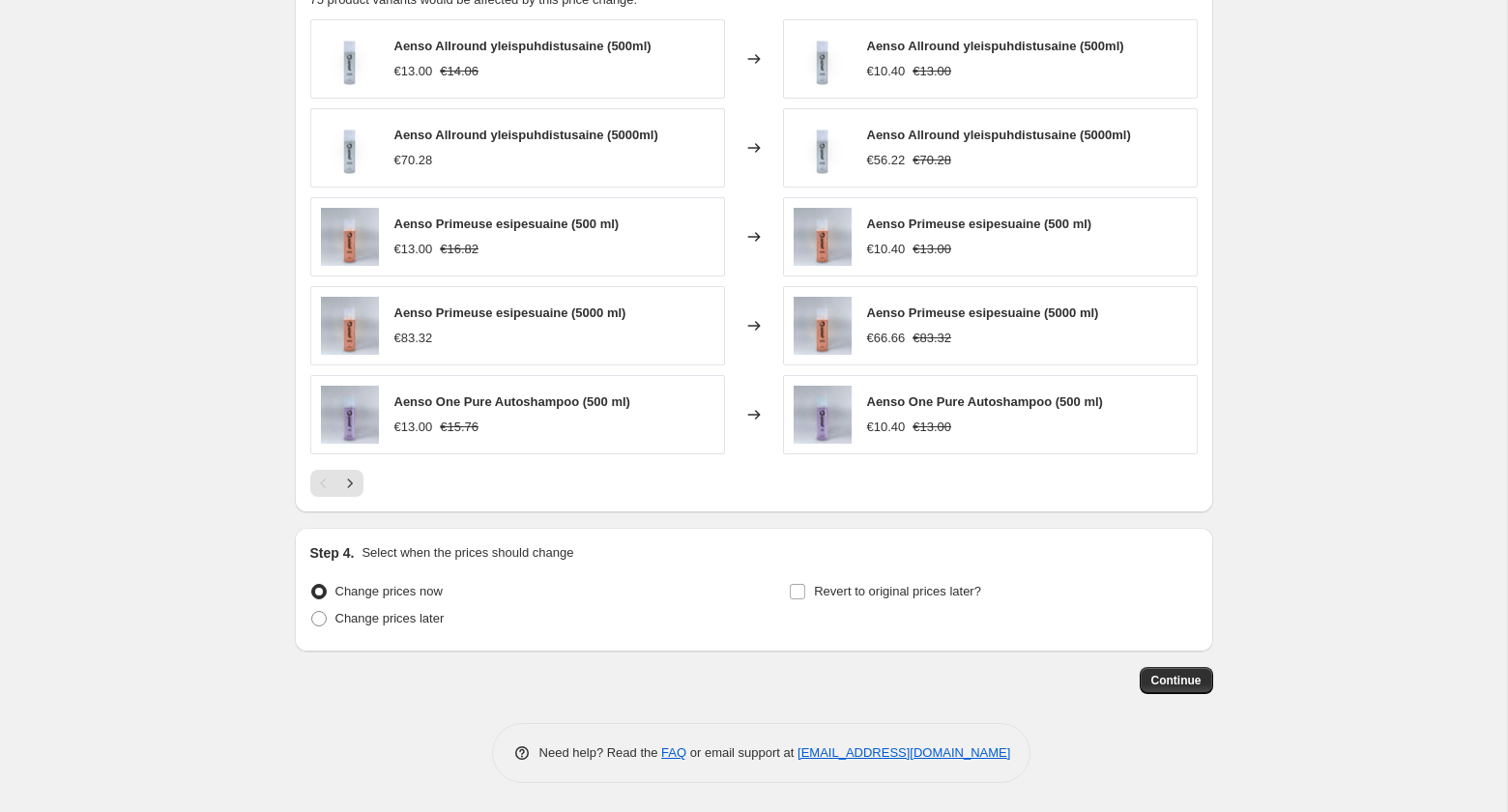
scroll to position [1120, 0]
click at [936, 587] on span "Revert to original prices later?" at bounding box center [897, 591] width 167 height 14
click at [805, 587] on input "Revert to original prices later?" at bounding box center [797, 591] width 15 height 15
checkbox input "true"
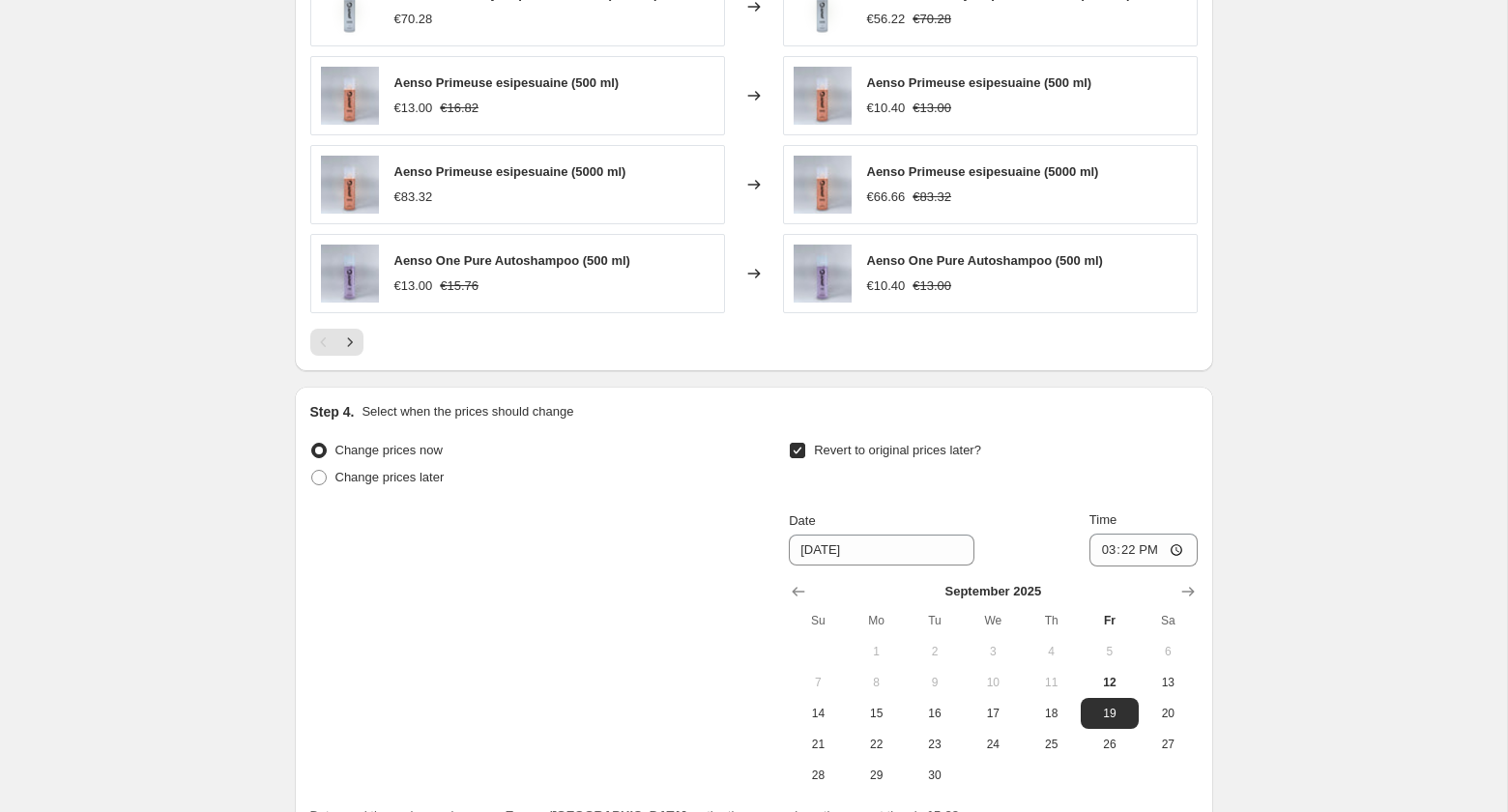
scroll to position [1291, 0]
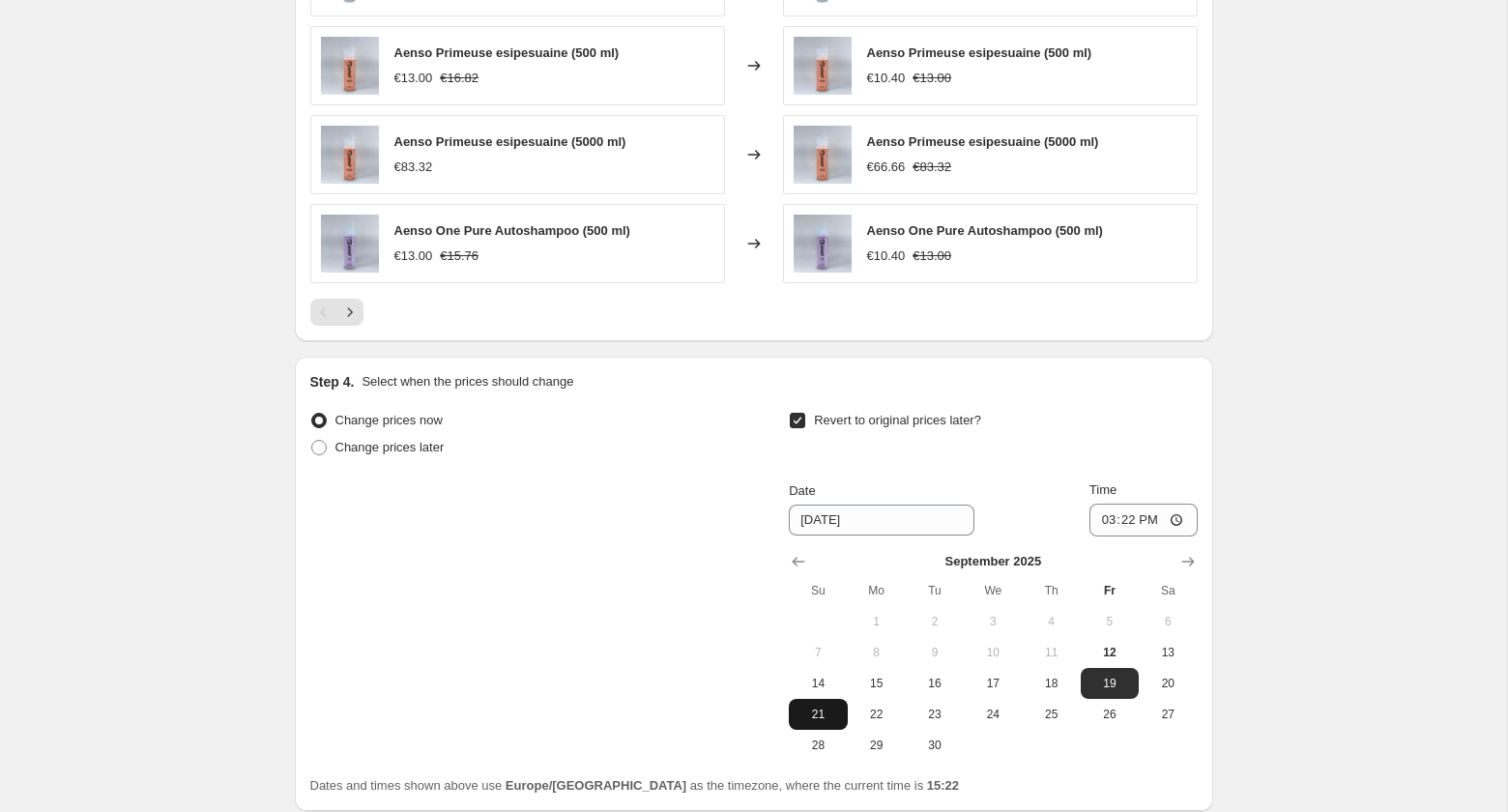
click at [818, 715] on span "21" at bounding box center [817, 714] width 43 height 15
click at [829, 691] on span "14" at bounding box center [817, 683] width 43 height 15
click at [880, 688] on span "15" at bounding box center [876, 683] width 43 height 15
type input "[DATE]"
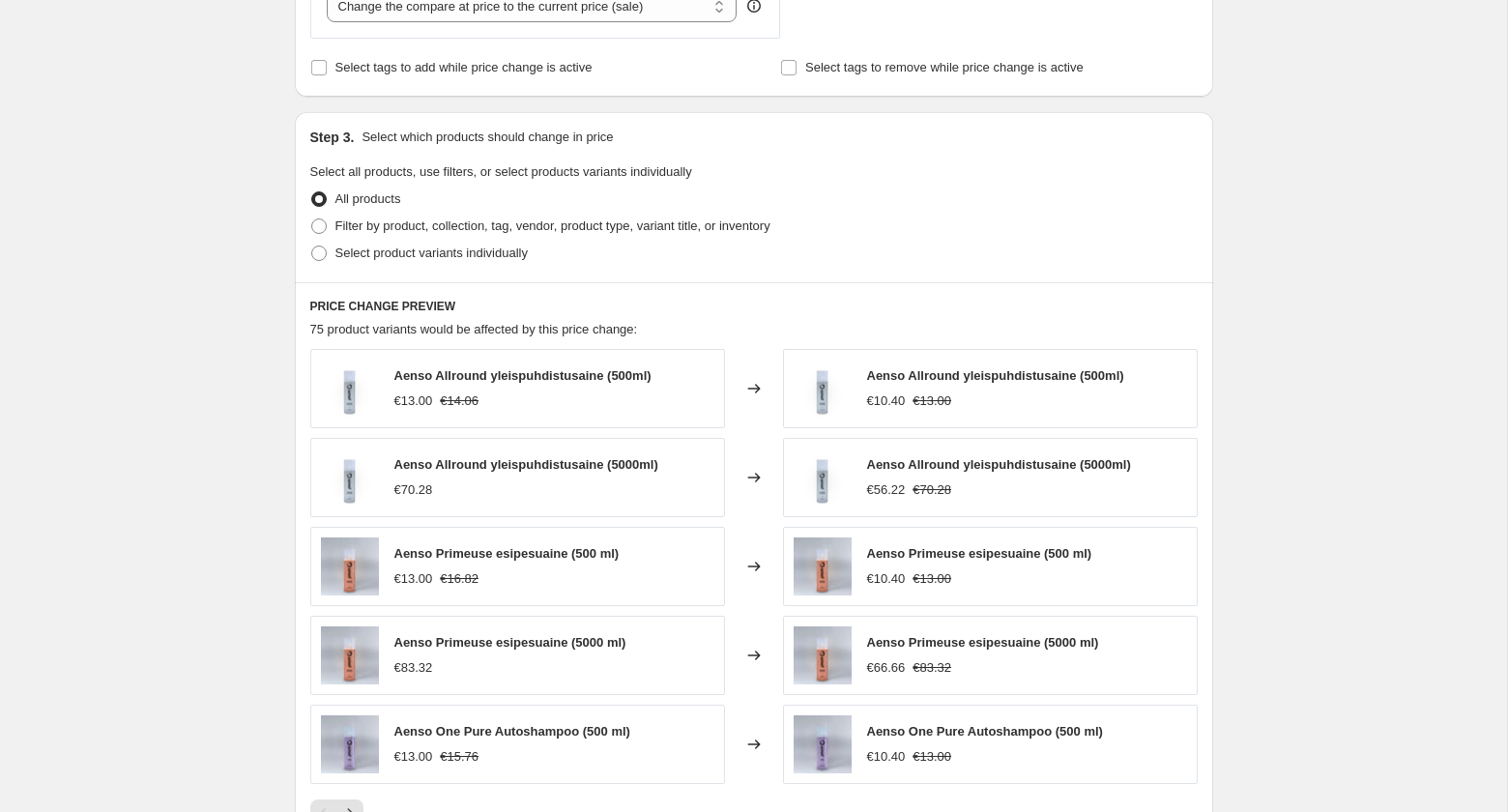
scroll to position [779, 0]
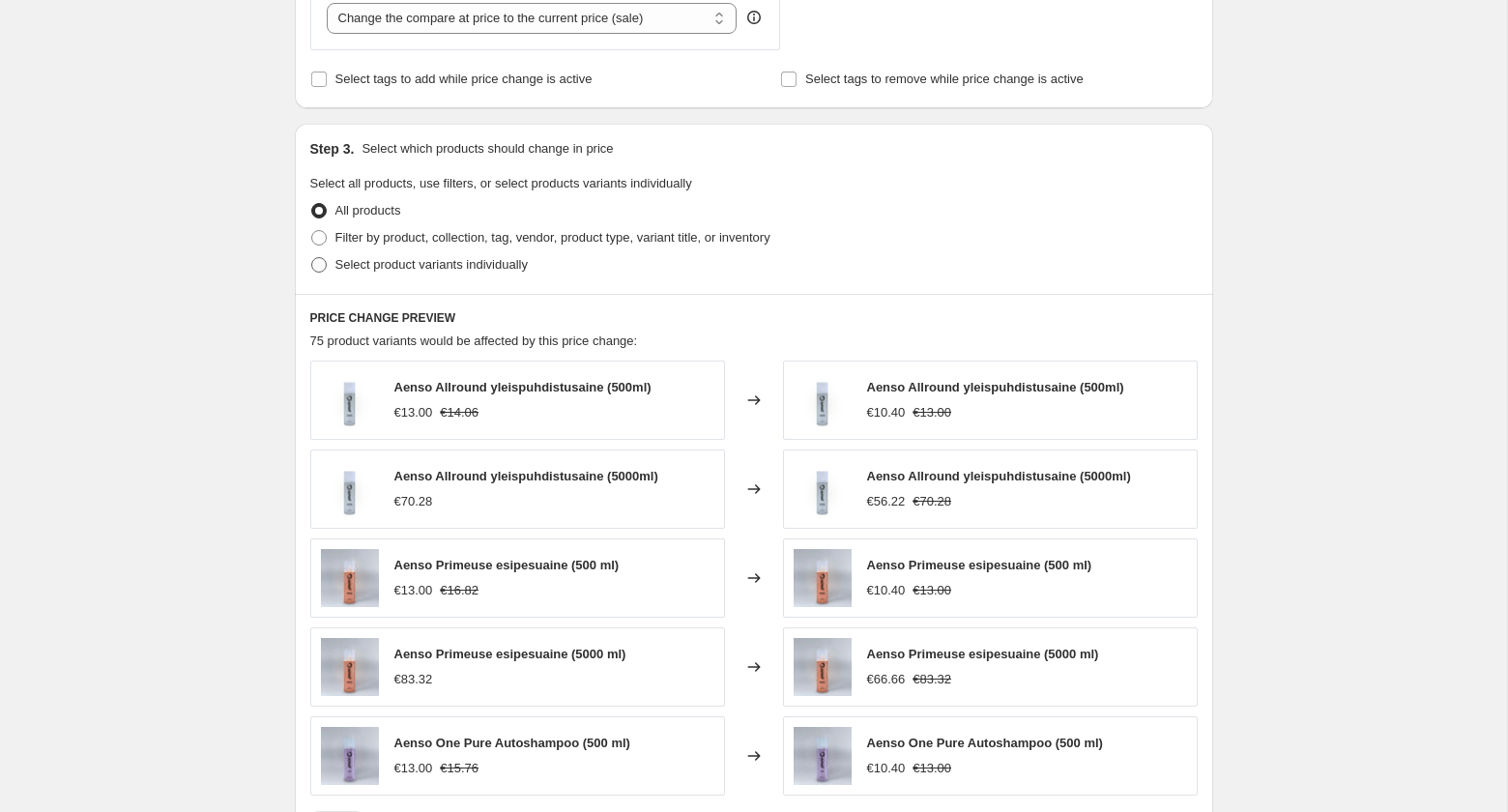
click at [359, 266] on span "Select product variants individually" at bounding box center [431, 264] width 192 height 14
click at [312, 258] on input "Select product variants individually" at bounding box center [311, 257] width 1 height 1
radio input "true"
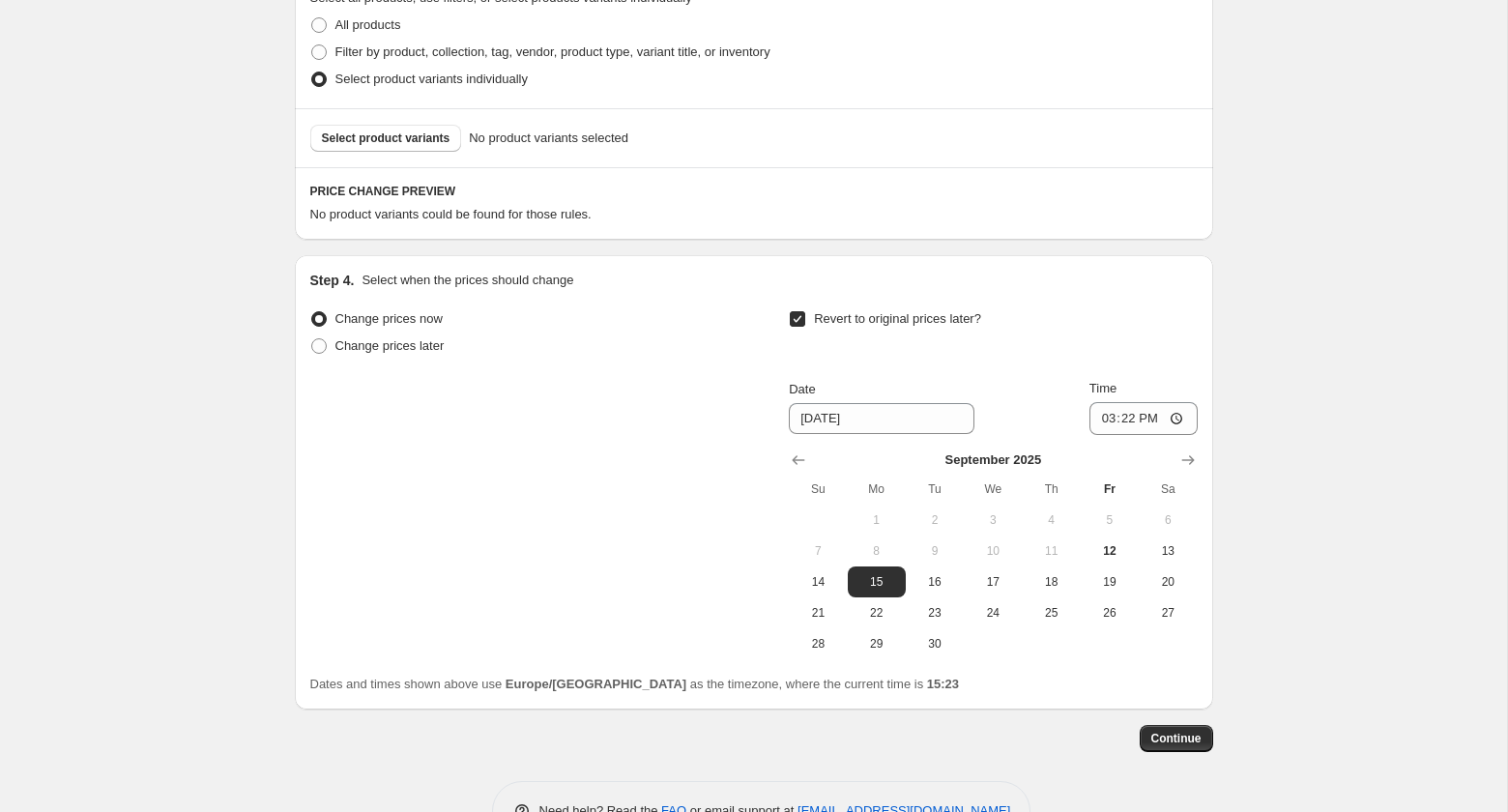
scroll to position [963, 0]
click at [365, 141] on span "Select product variants" at bounding box center [386, 139] width 129 height 15
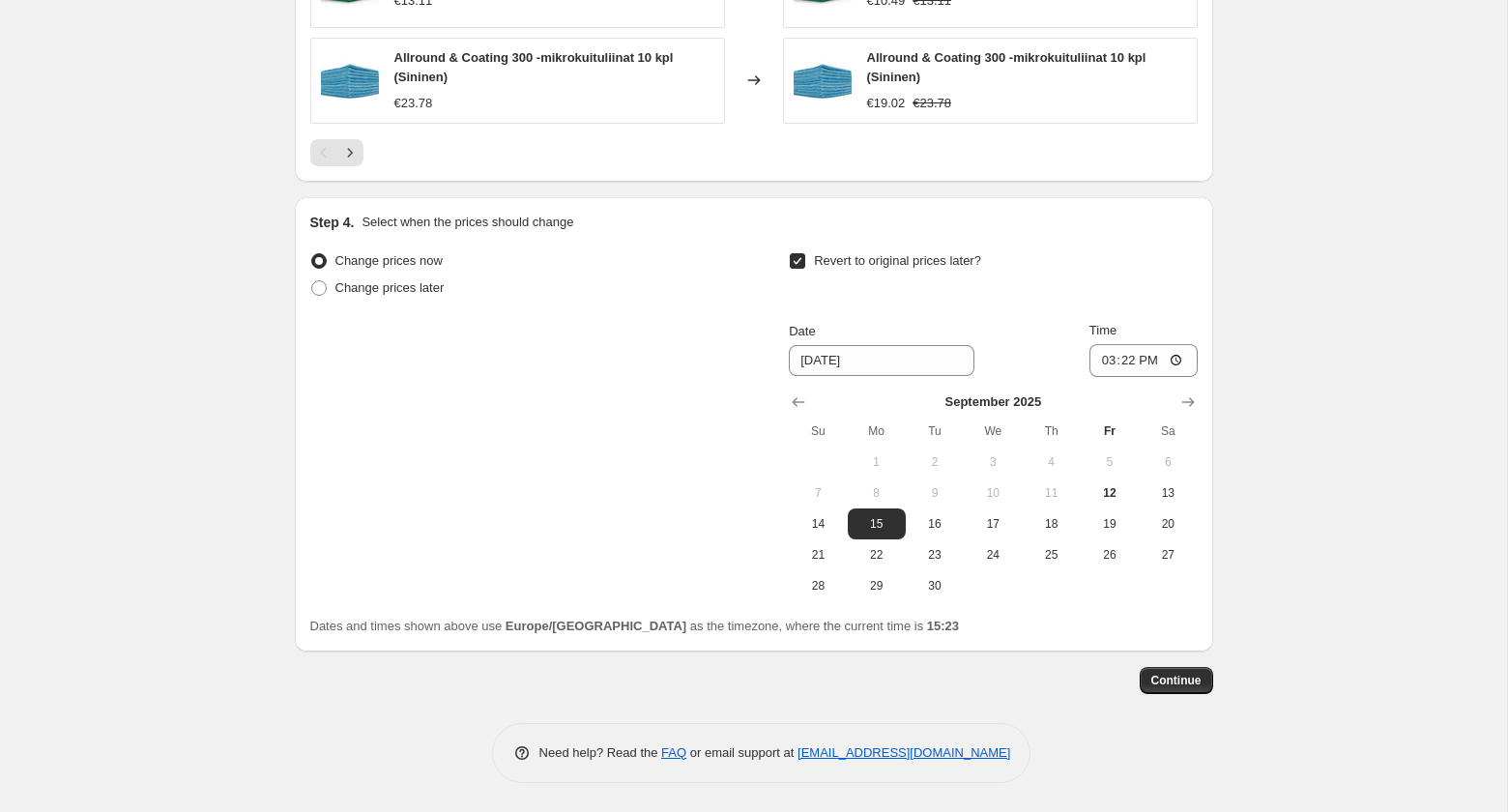
scroll to position [1537, 0]
click at [1192, 678] on span "Continue" at bounding box center [1176, 680] width 50 height 15
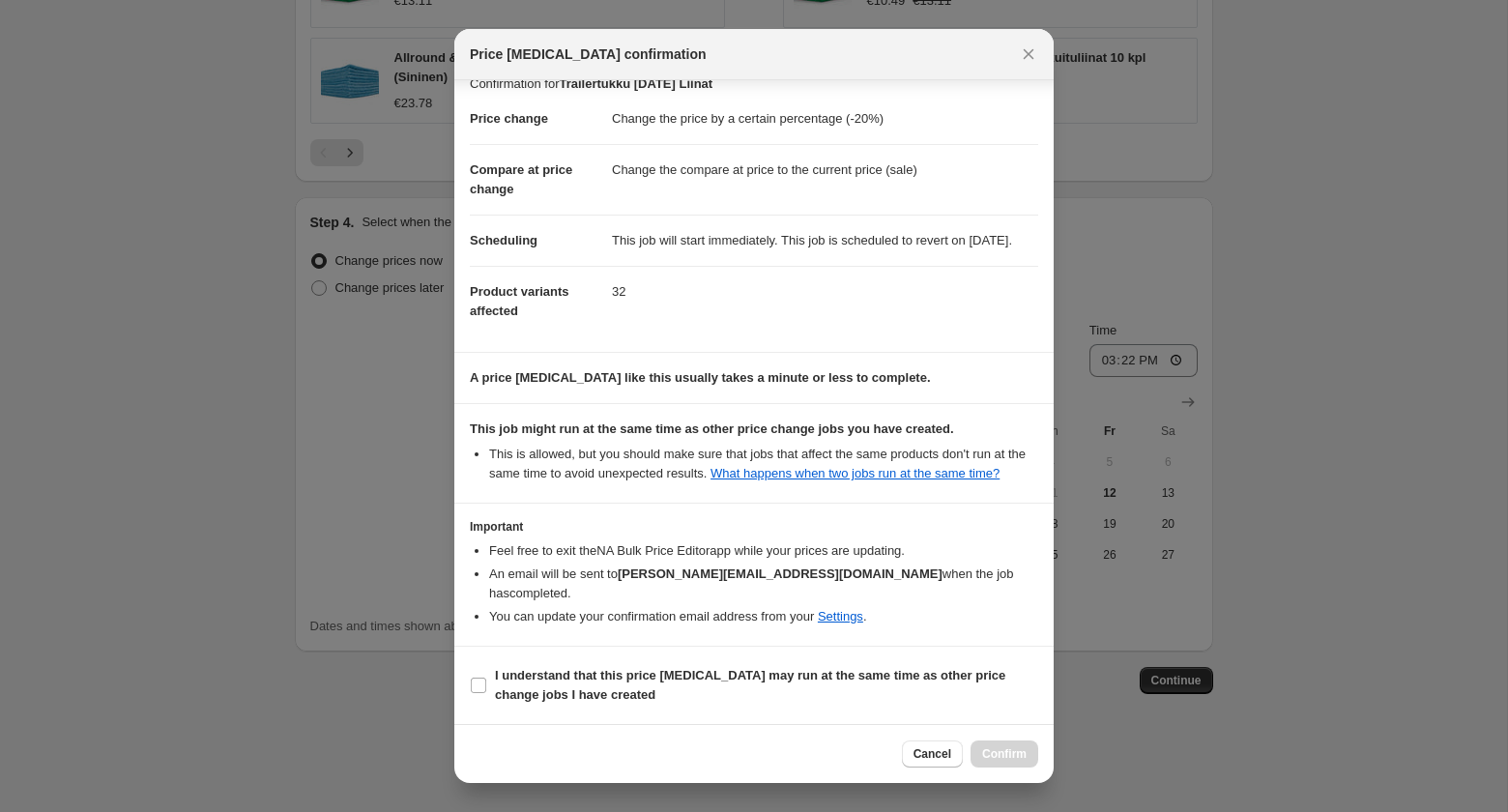
scroll to position [41, 0]
click at [539, 691] on b "I understand that this price [MEDICAL_DATA] may run at the same time as other p…" at bounding box center [750, 685] width 510 height 34
click at [486, 691] on input "I understand that this price [MEDICAL_DATA] may run at the same time as other p…" at bounding box center [478, 685] width 15 height 15
checkbox input "true"
click at [991, 748] on span "Confirm" at bounding box center [1004, 753] width 44 height 15
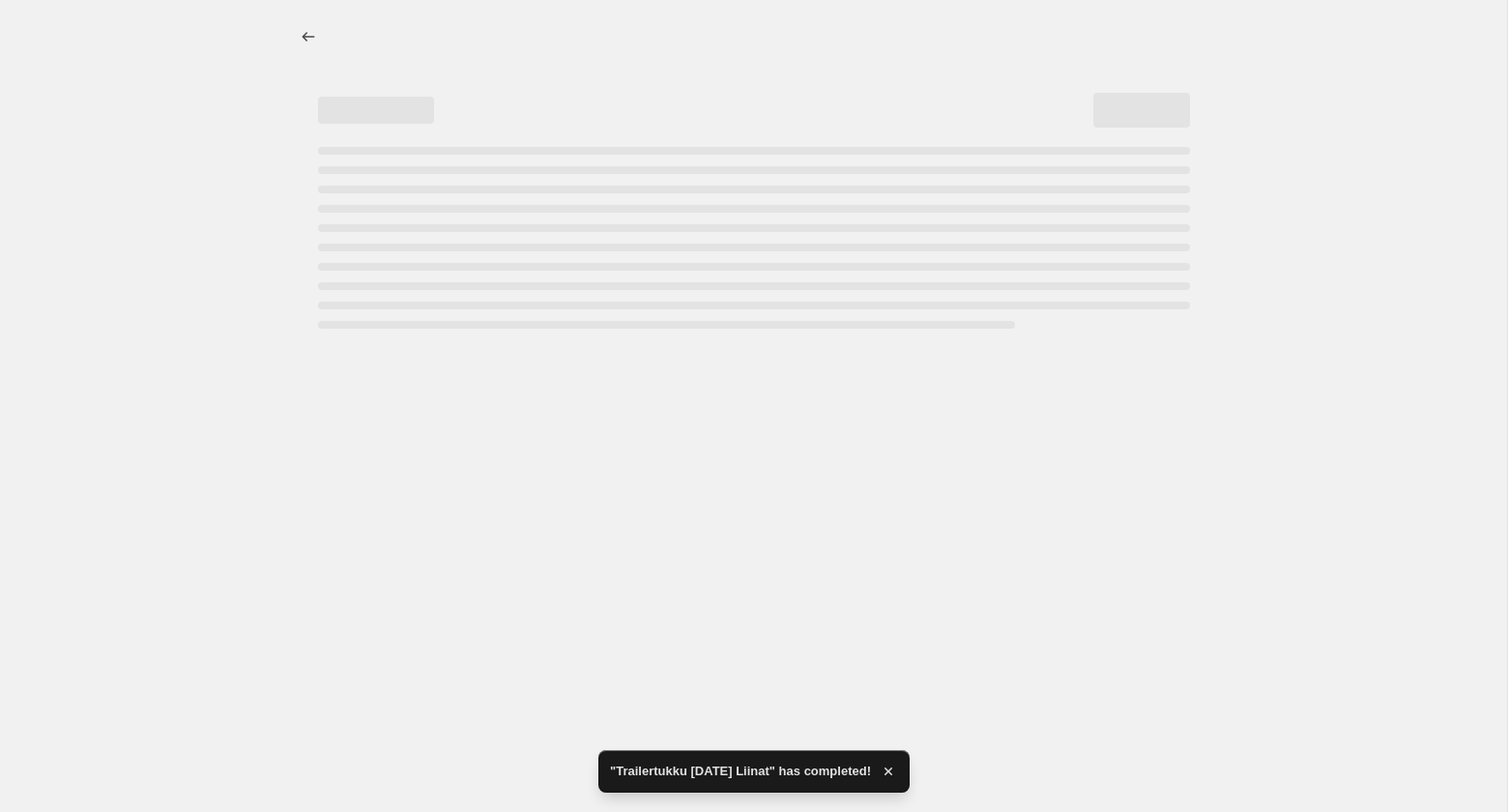
select select "percentage"
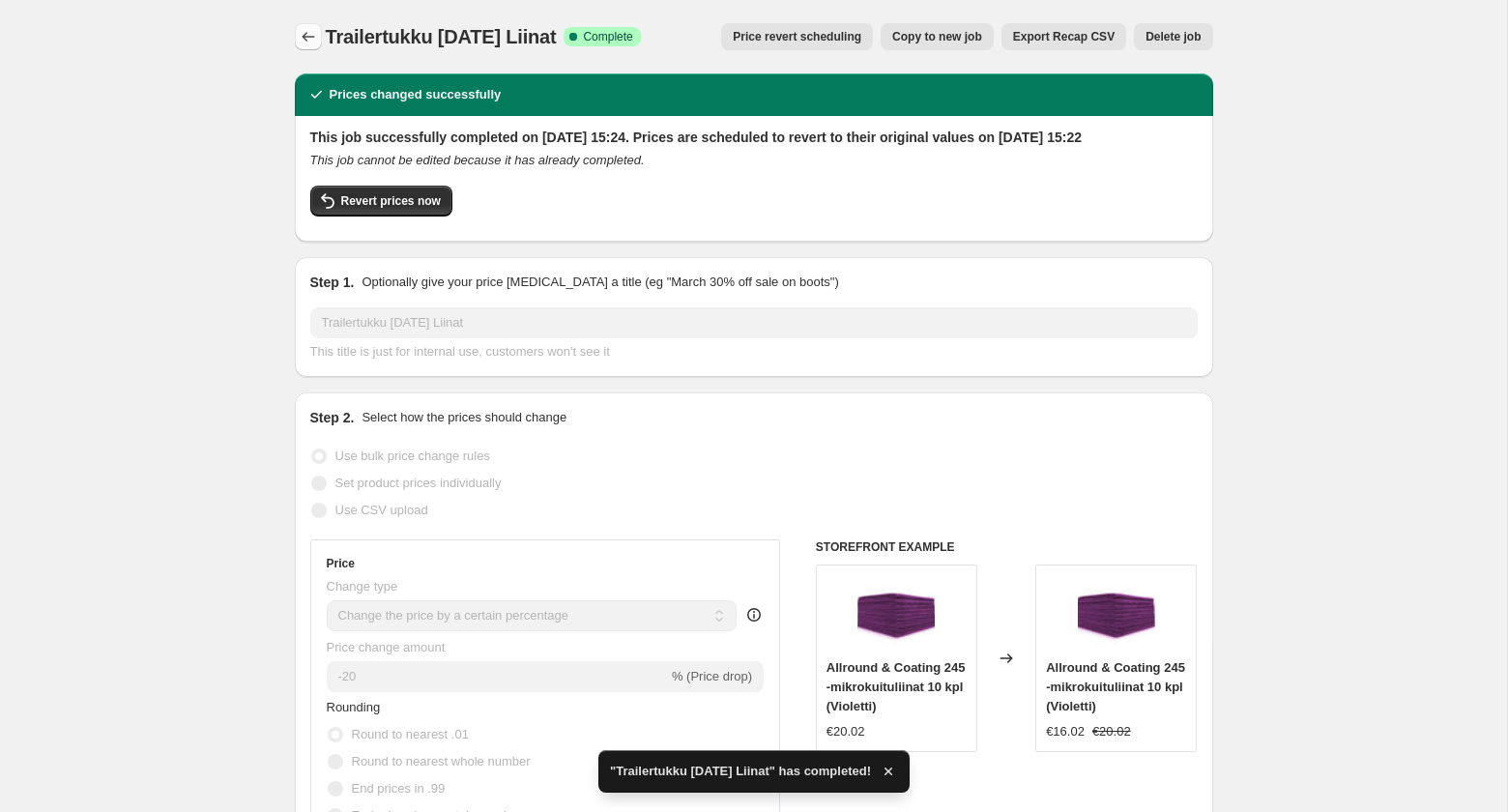
click at [309, 36] on icon "Price change jobs" at bounding box center [308, 36] width 19 height 19
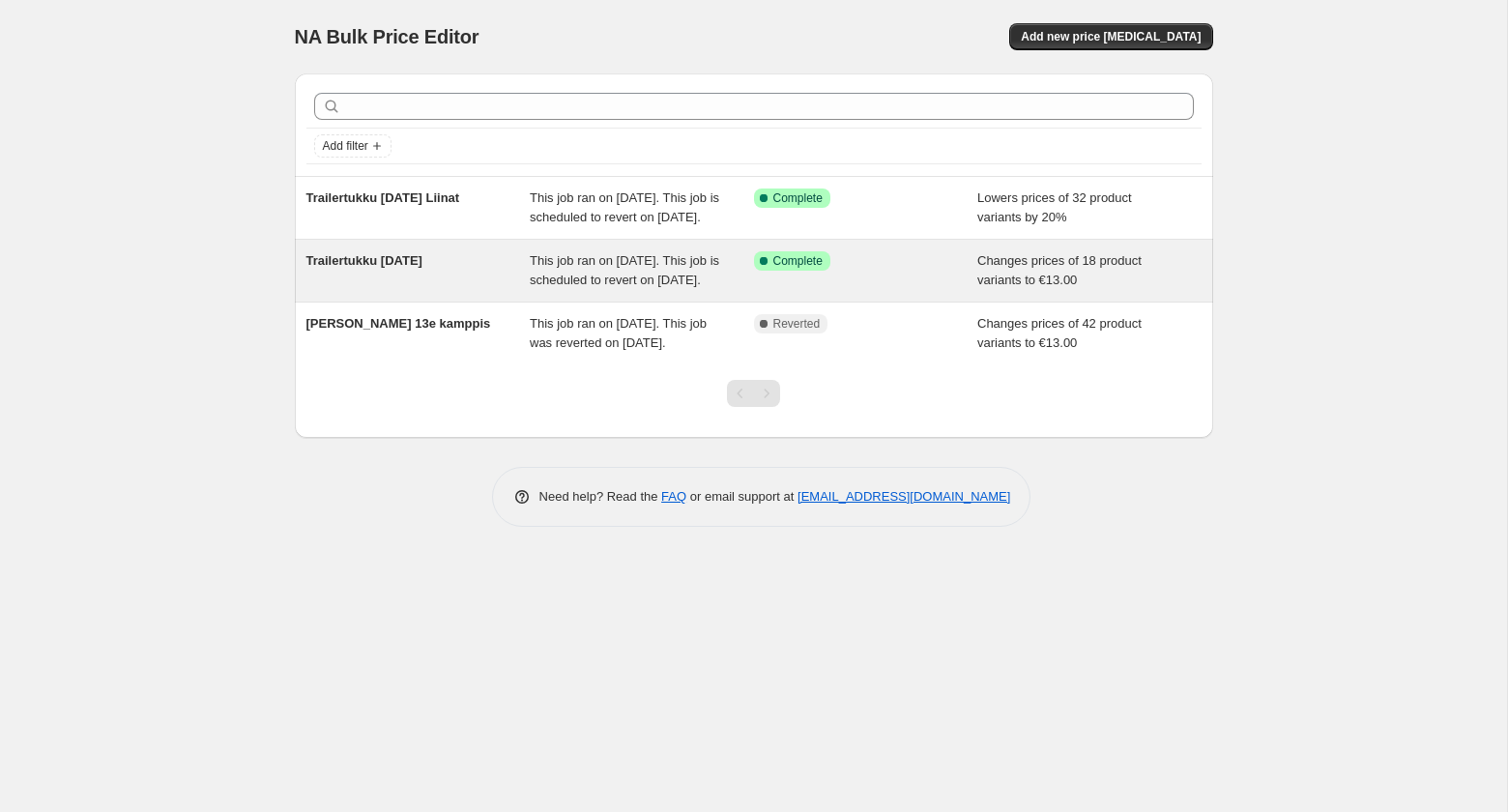
click at [422, 268] on span "Trailertukku [DATE]" at bounding box center [364, 260] width 116 height 14
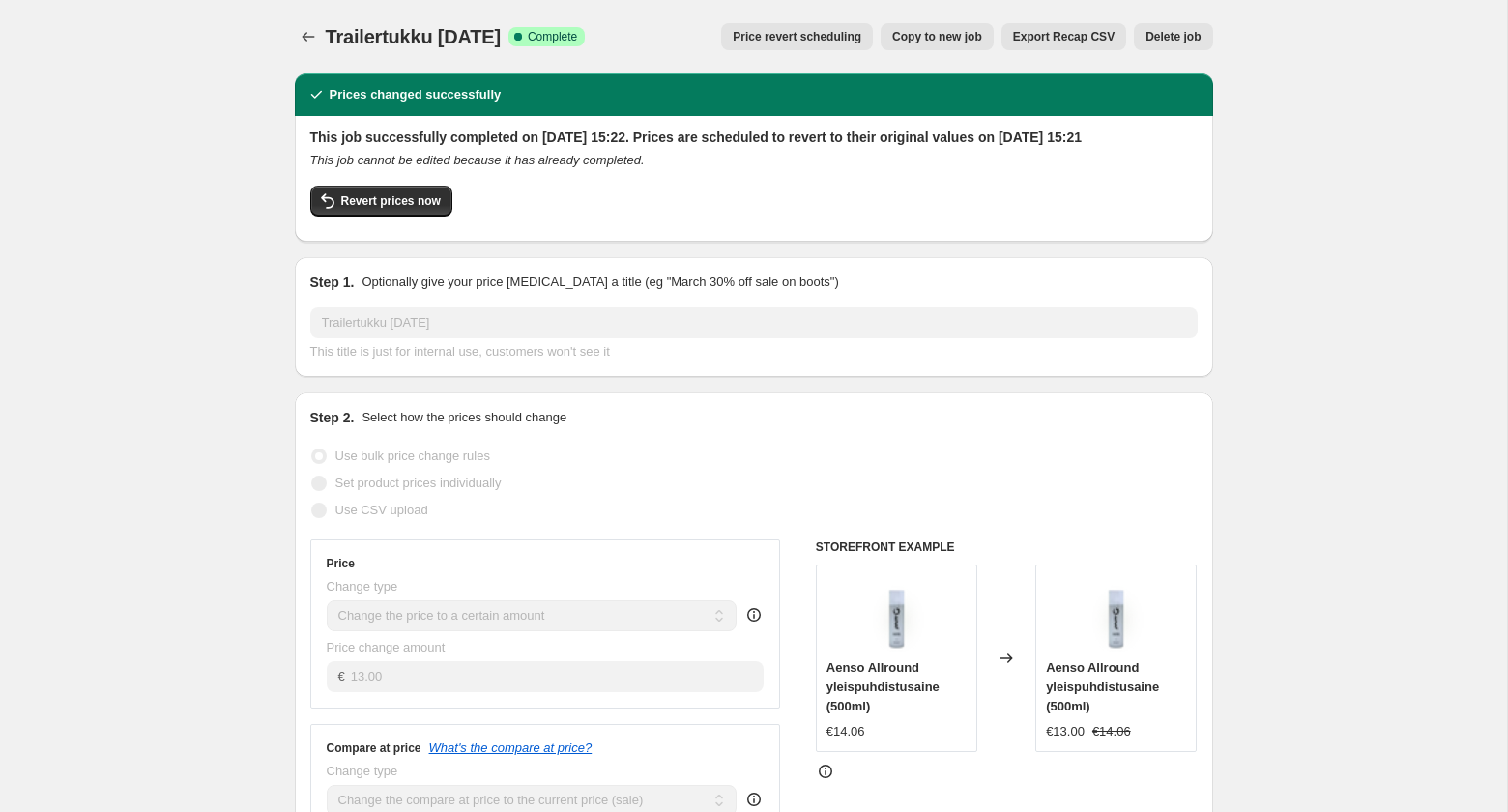
click at [944, 39] on span "Copy to new job" at bounding box center [937, 36] width 90 height 15
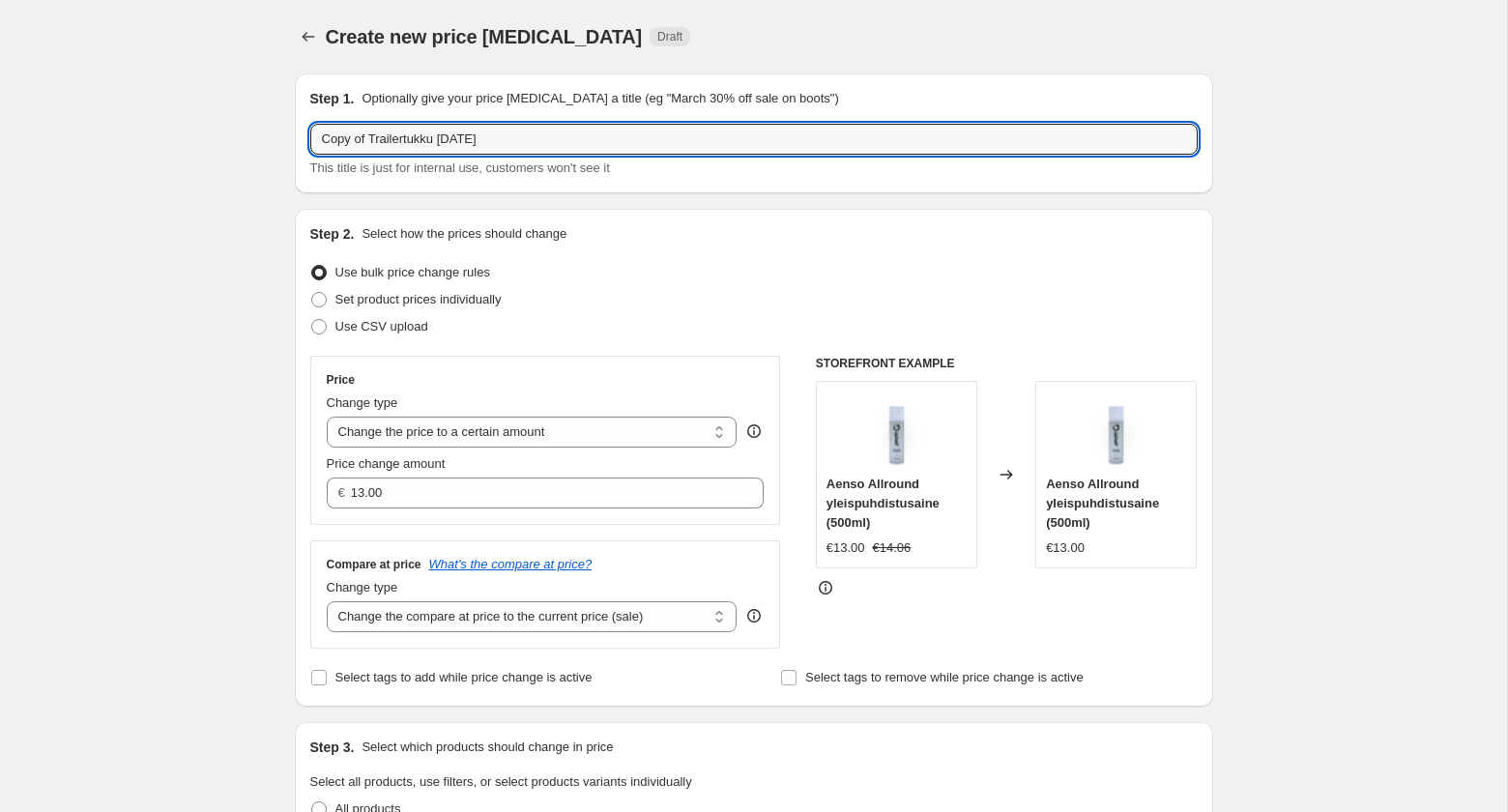
drag, startPoint x: 368, startPoint y: 140, endPoint x: 169, endPoint y: 127, distance: 199.6
type input "Trailertukku [DATE] Loput Aensot"
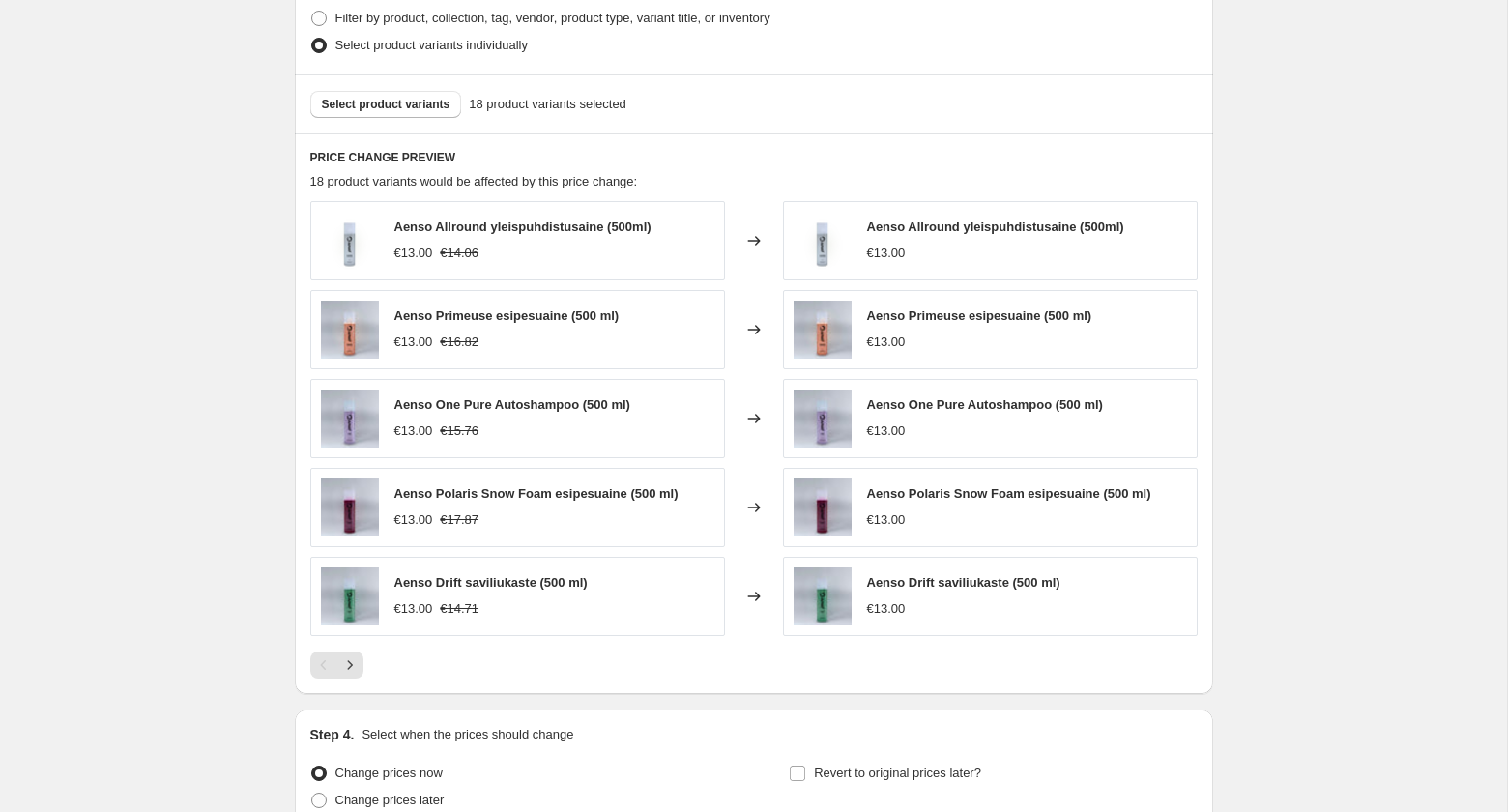
scroll to position [826, 0]
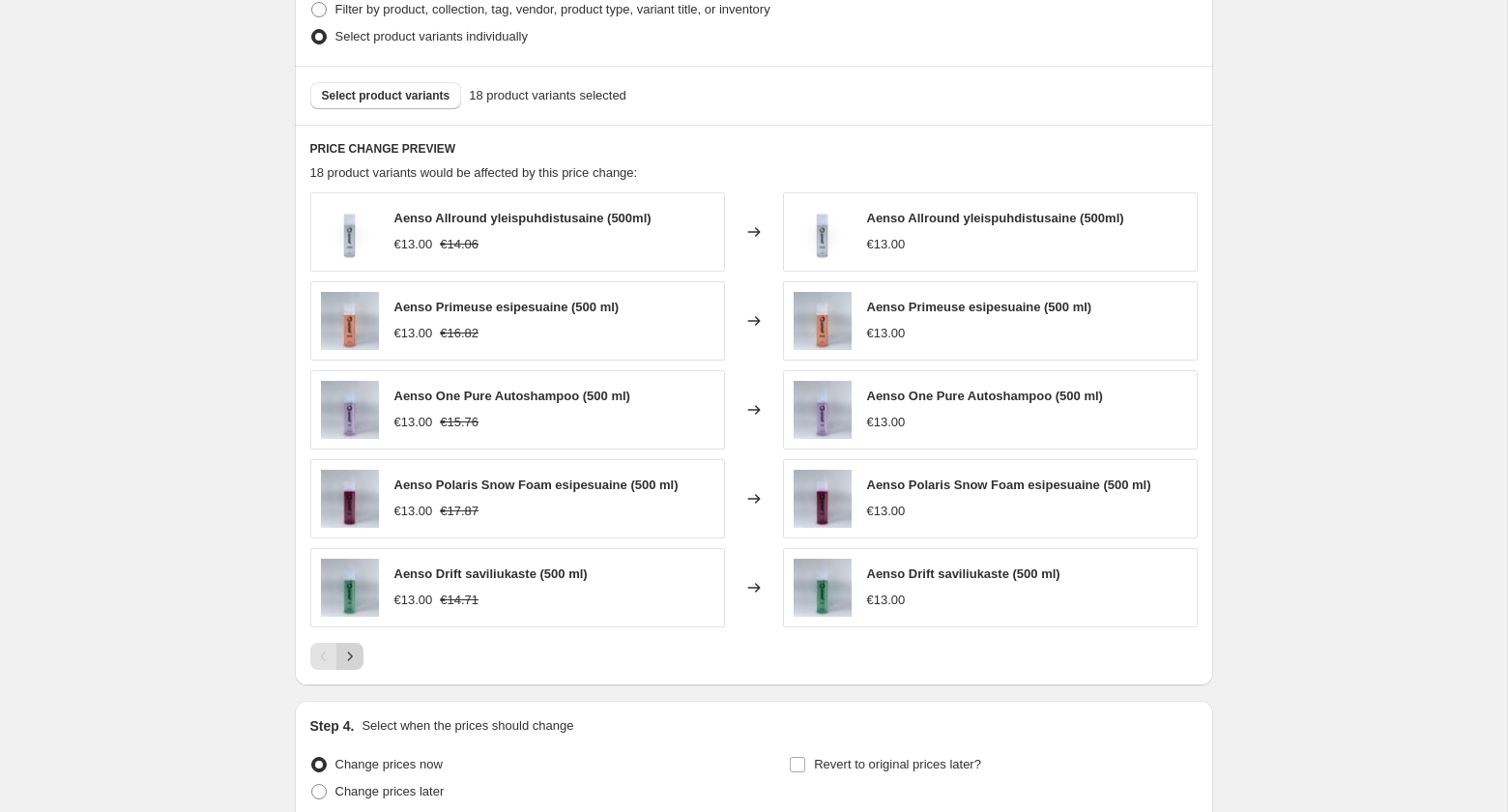
click at [356, 664] on icon "Next" at bounding box center [349, 656] width 19 height 19
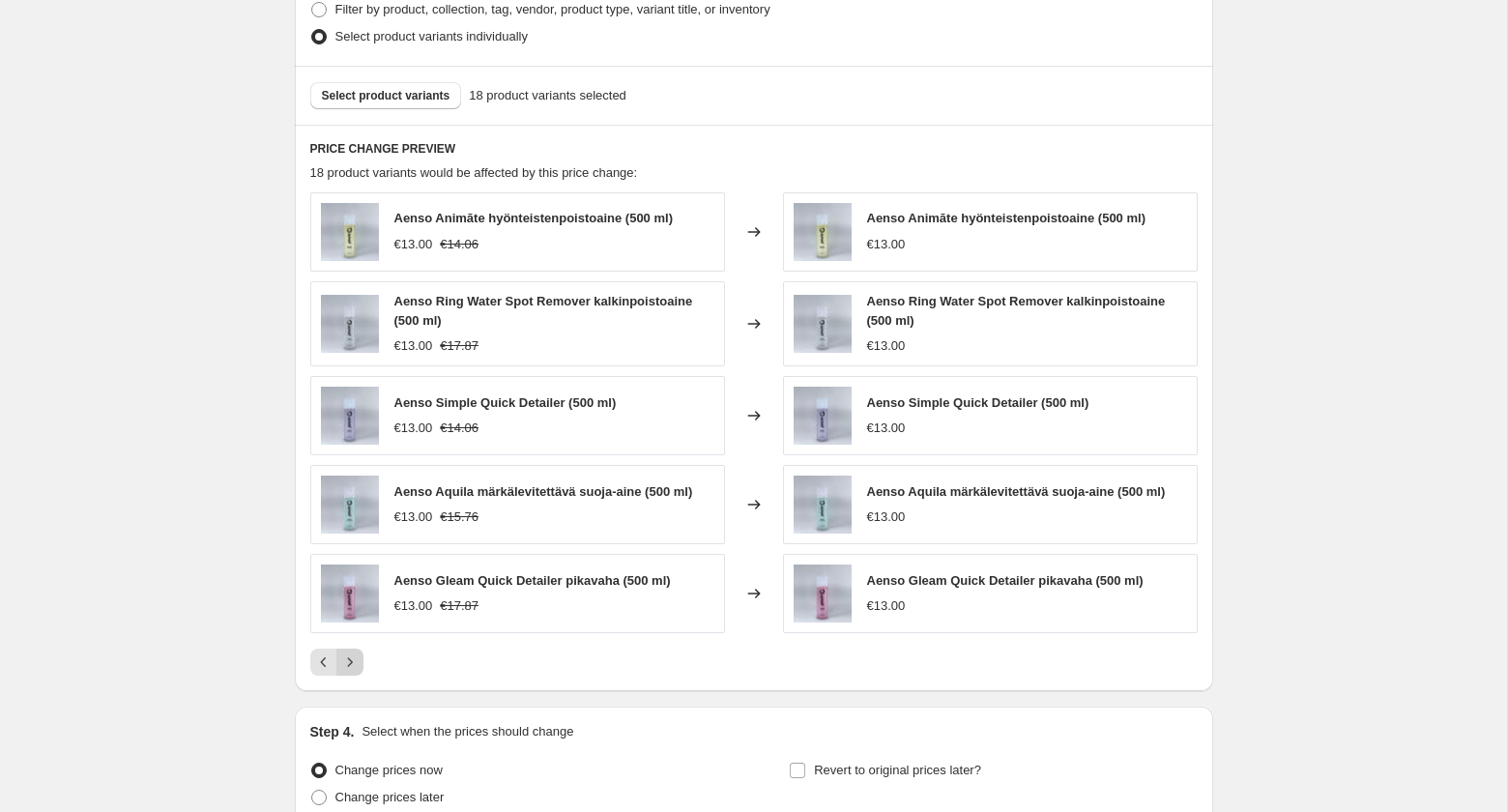
click at [356, 664] on icon "Next" at bounding box center [349, 661] width 19 height 19
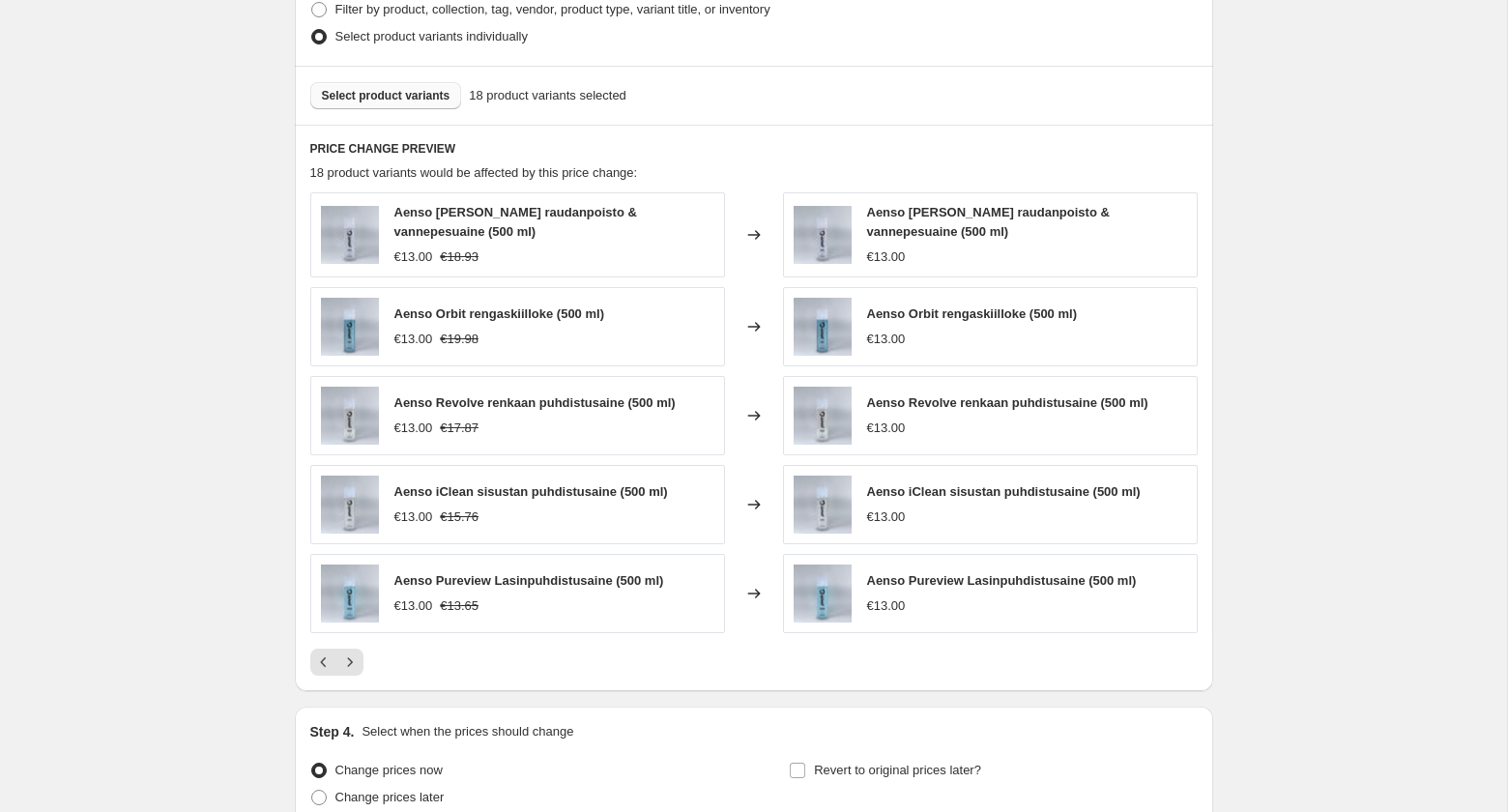
click at [389, 91] on span "Select product variants" at bounding box center [386, 95] width 129 height 15
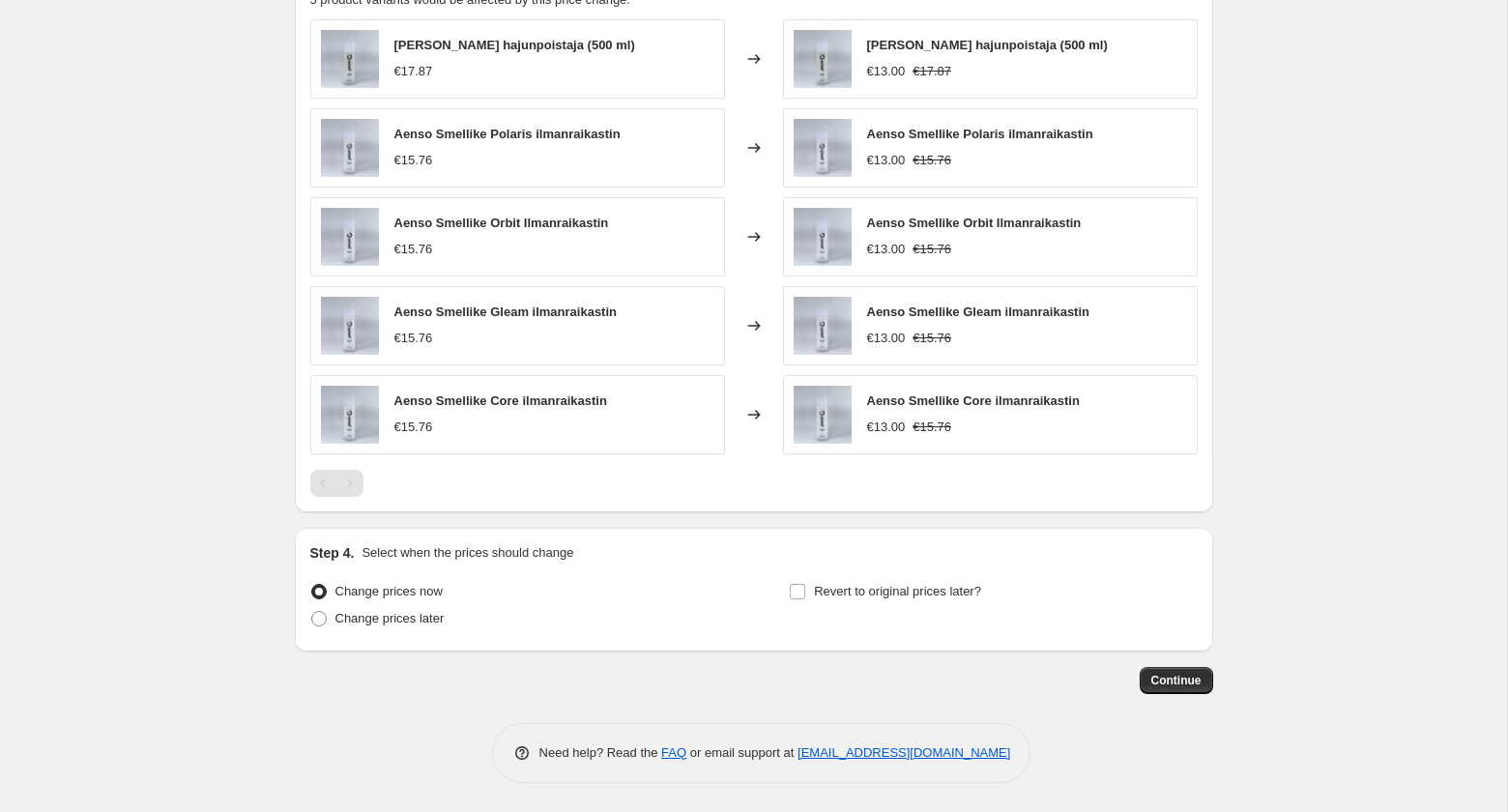
scroll to position [999, 0]
click at [929, 595] on span "Revert to original prices later?" at bounding box center [897, 591] width 167 height 14
click at [805, 595] on input "Revert to original prices later?" at bounding box center [797, 591] width 15 height 15
checkbox input "true"
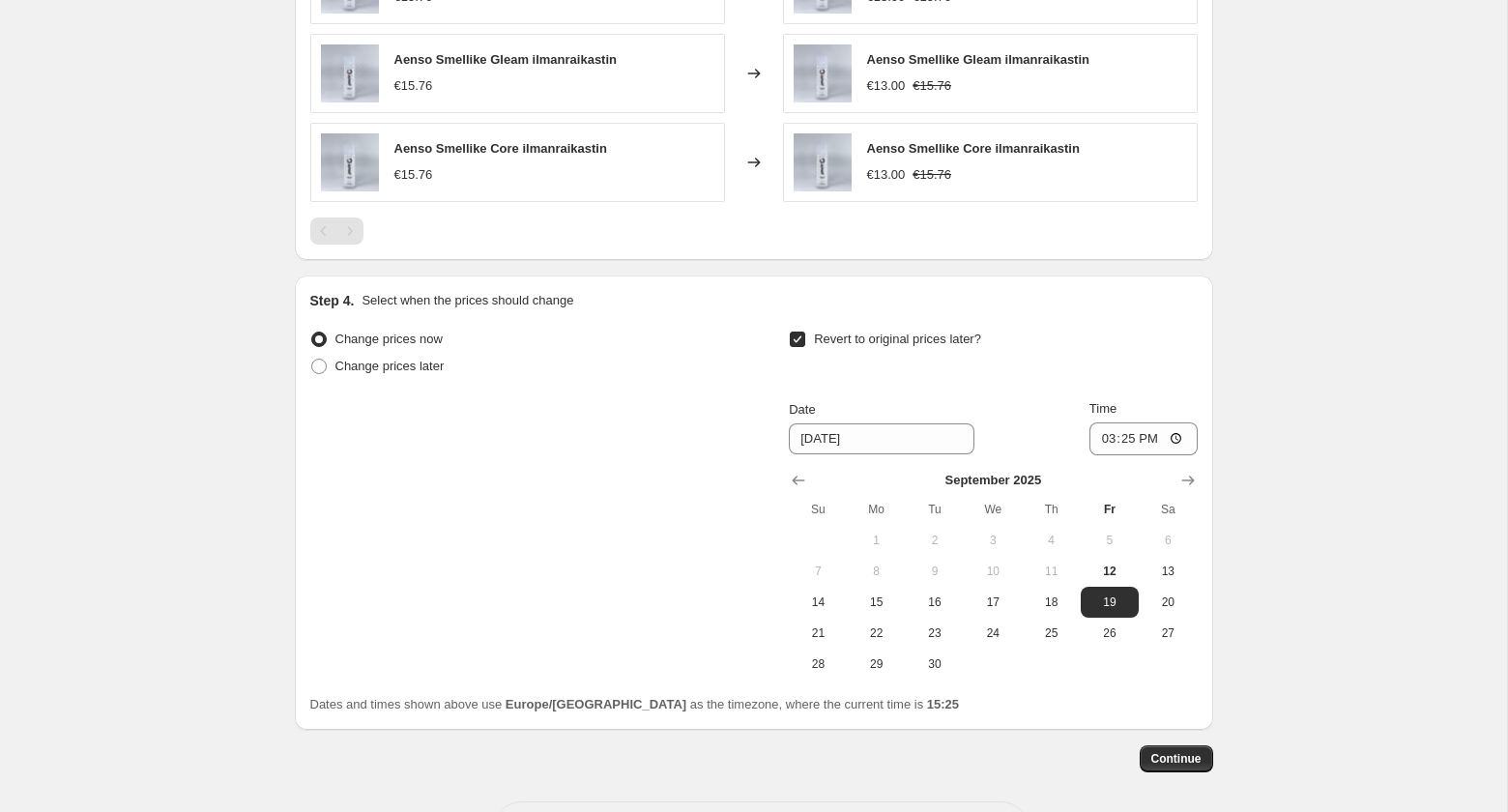
scroll to position [1247, 0]
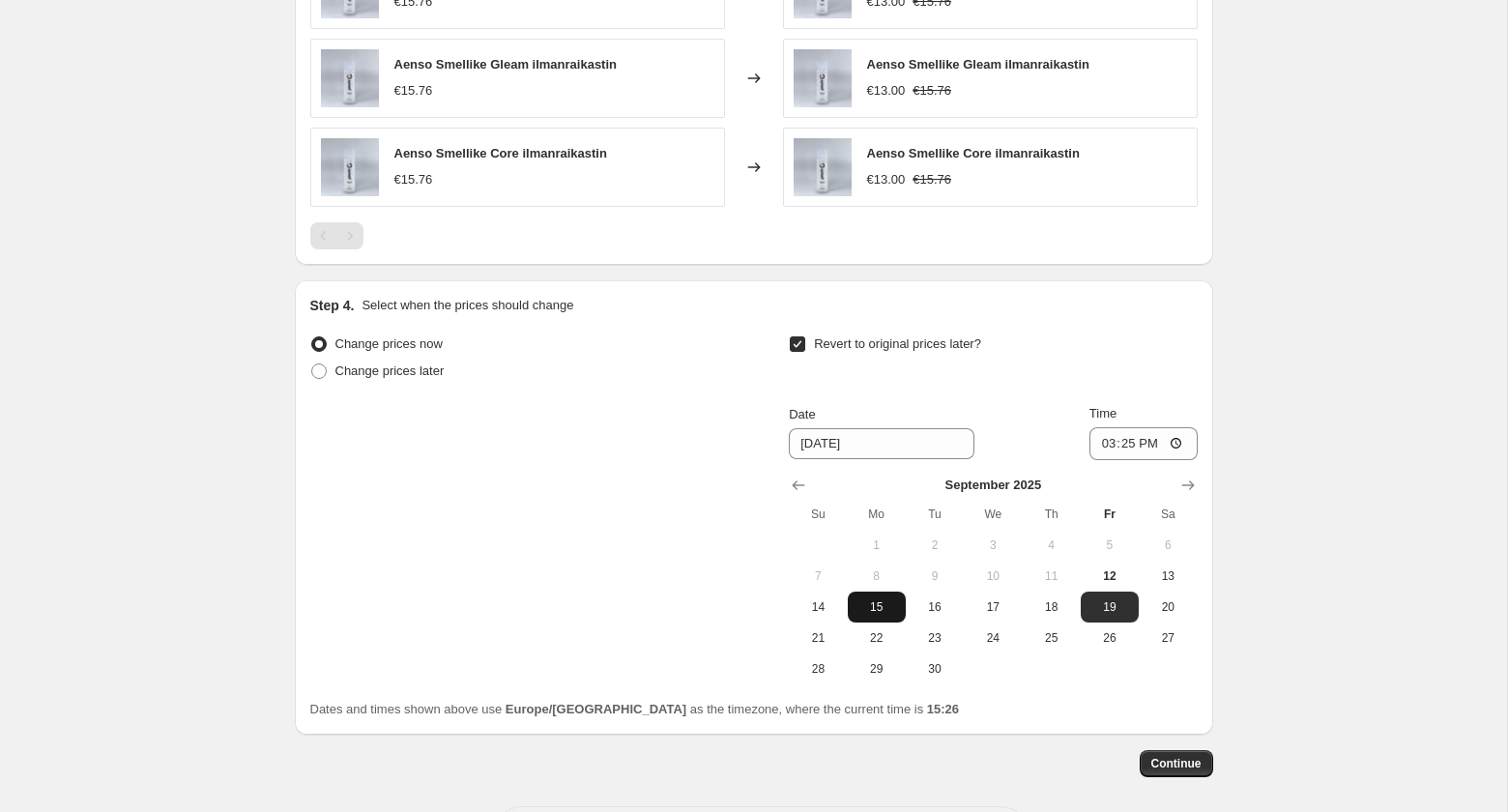
click at [884, 605] on span "15" at bounding box center [876, 606] width 43 height 15
type input "[DATE]"
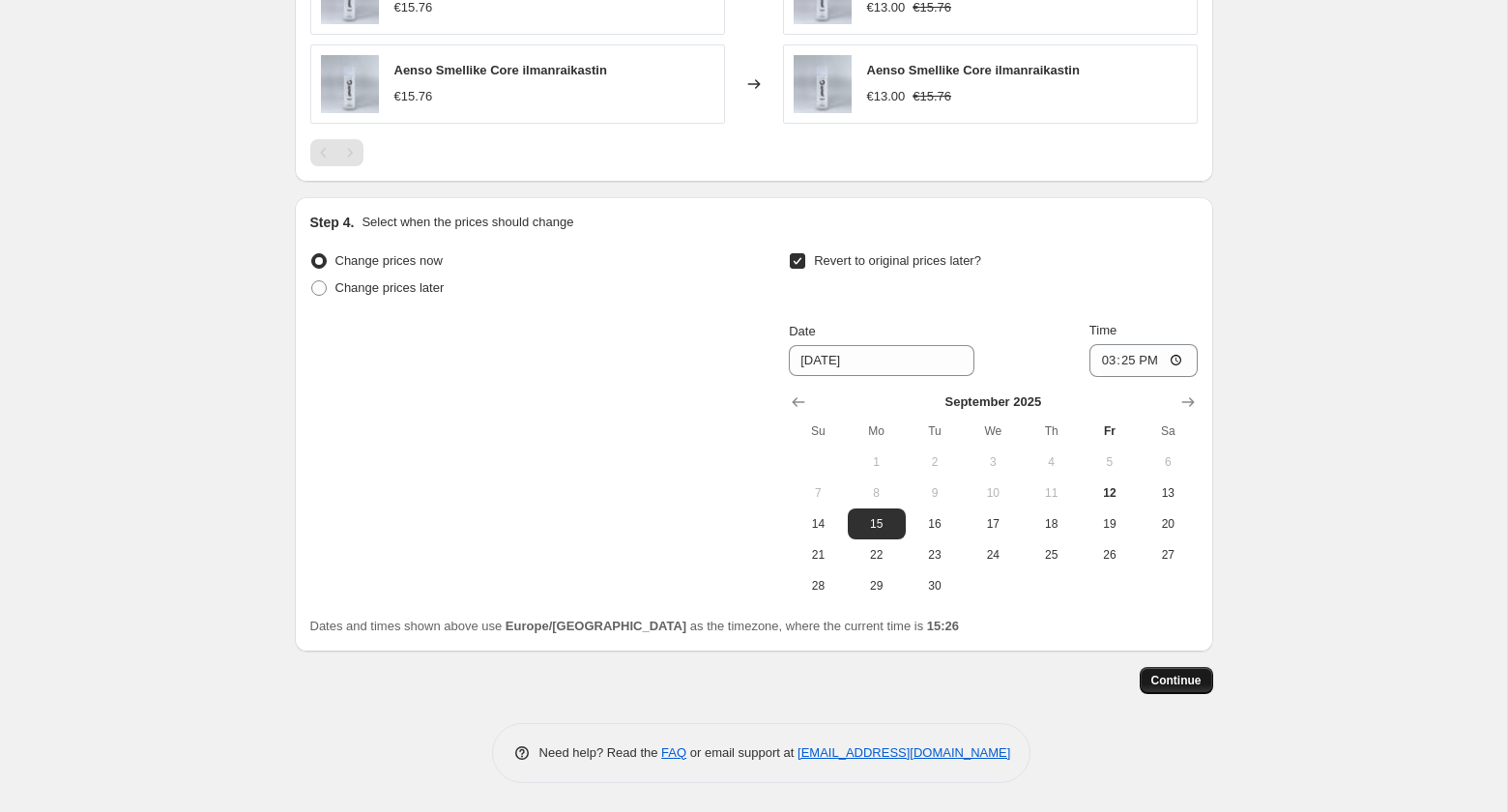
scroll to position [1332, 0]
click at [1167, 678] on span "Continue" at bounding box center [1176, 680] width 50 height 15
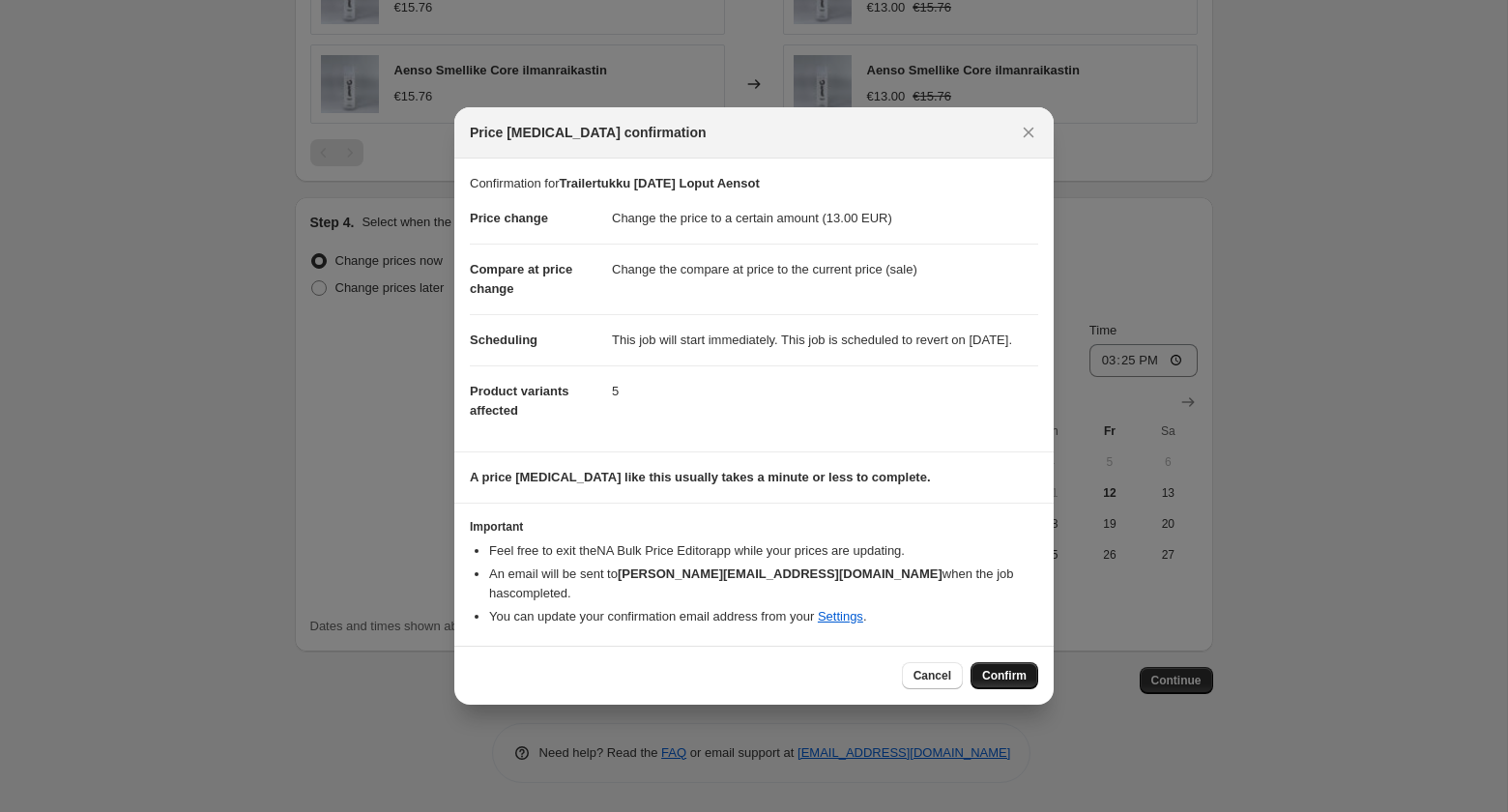
click at [1008, 674] on span "Confirm" at bounding box center [1004, 675] width 44 height 15
